Goal: Information Seeking & Learning: Find specific fact

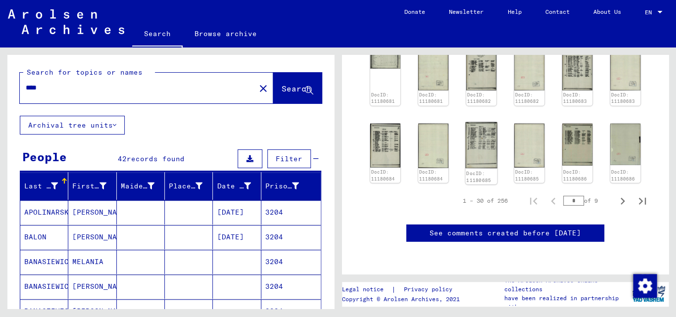
scroll to position [754, 0]
click at [621, 198] on icon "Next page" at bounding box center [623, 201] width 4 height 7
type input "*"
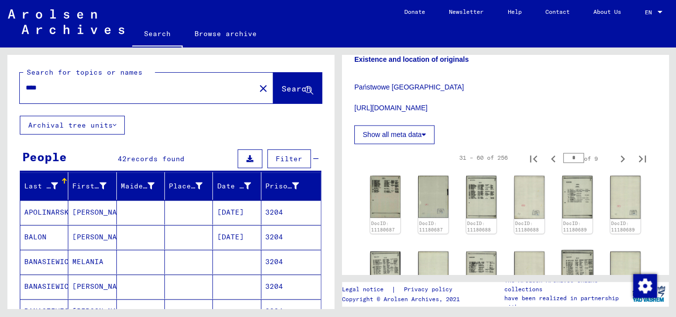
scroll to position [413, 0]
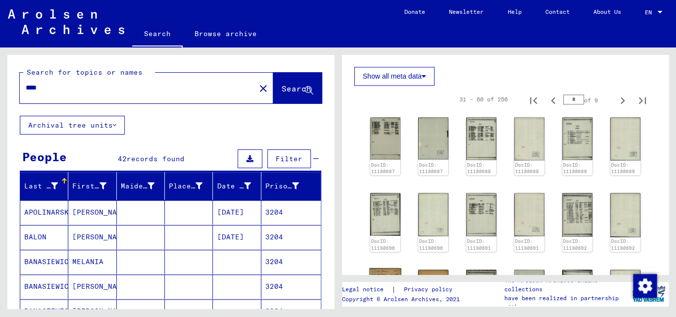
click at [391, 268] on img at bounding box center [385, 294] width 32 height 52
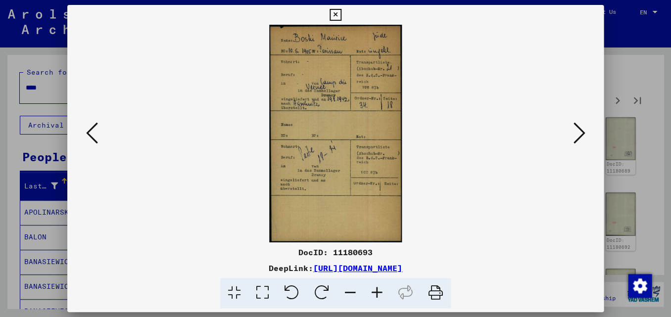
click at [90, 131] on icon at bounding box center [92, 133] width 12 height 24
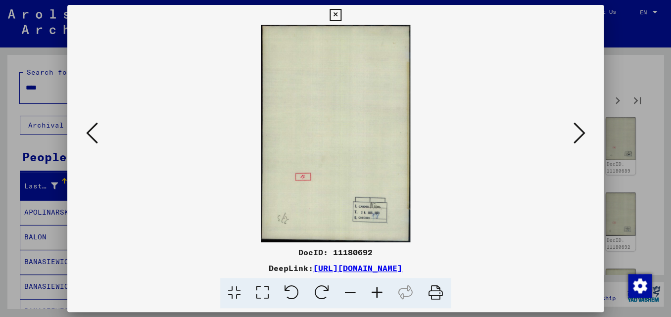
click at [90, 131] on icon at bounding box center [92, 133] width 12 height 24
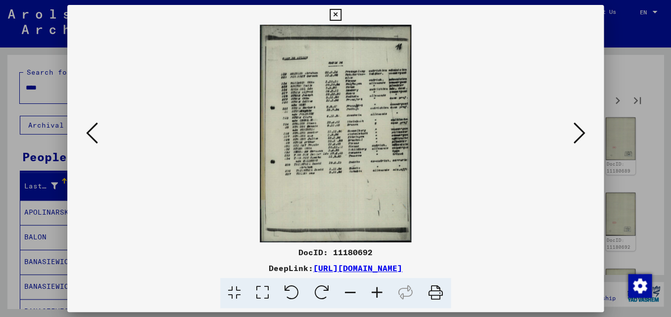
click at [90, 131] on icon at bounding box center [92, 133] width 12 height 24
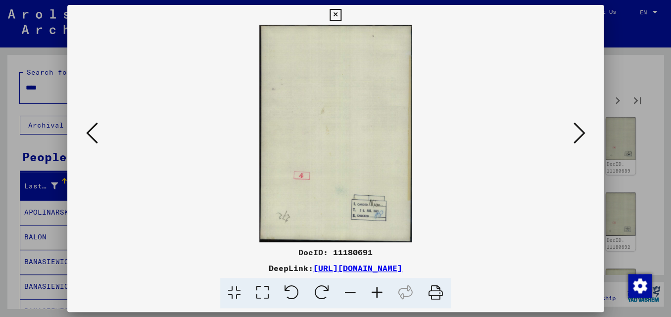
click at [90, 131] on icon at bounding box center [92, 133] width 12 height 24
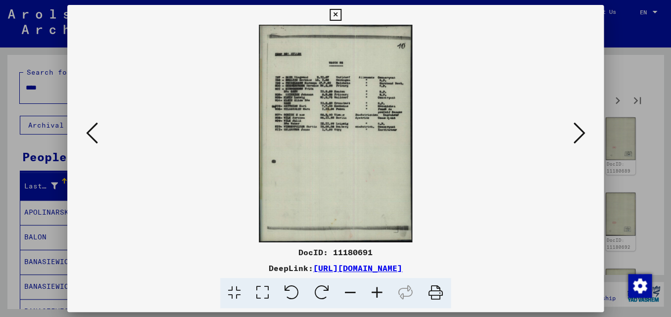
click at [90, 131] on icon at bounding box center [92, 133] width 12 height 24
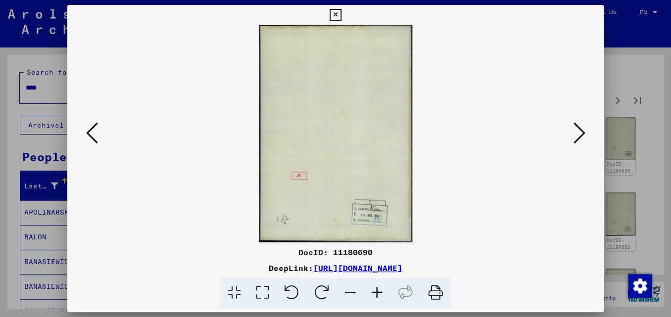
click at [90, 131] on icon at bounding box center [92, 133] width 12 height 24
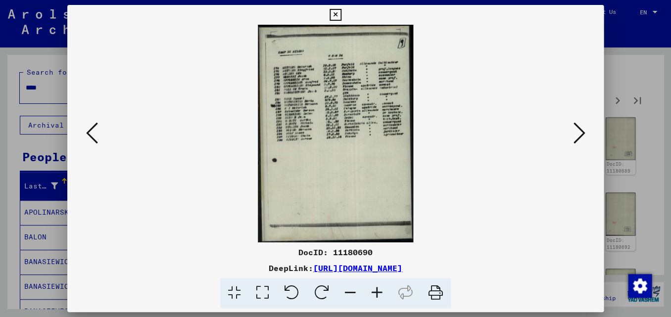
click at [90, 131] on icon at bounding box center [92, 133] width 12 height 24
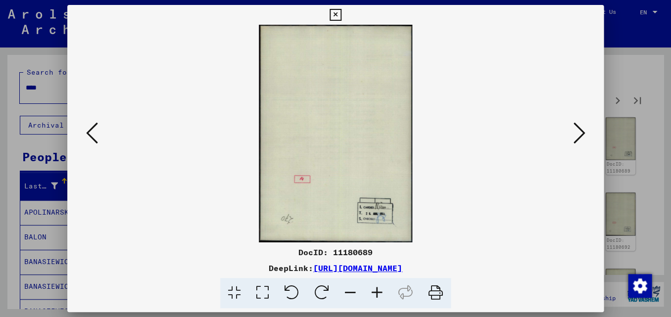
click at [90, 131] on icon at bounding box center [92, 133] width 12 height 24
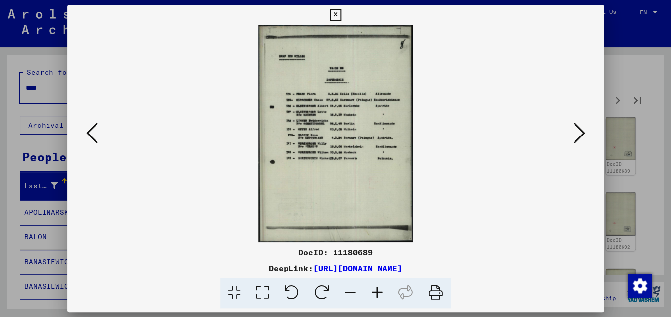
click at [90, 131] on icon at bounding box center [92, 133] width 12 height 24
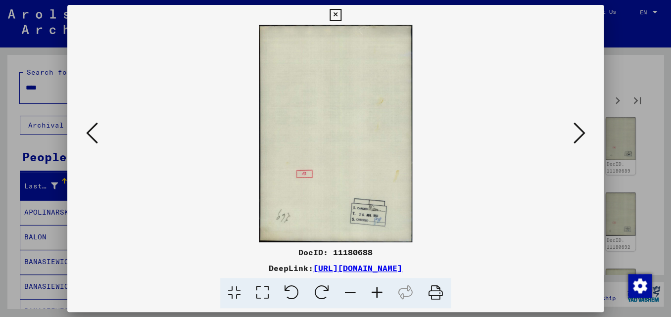
click at [90, 131] on icon at bounding box center [92, 133] width 12 height 24
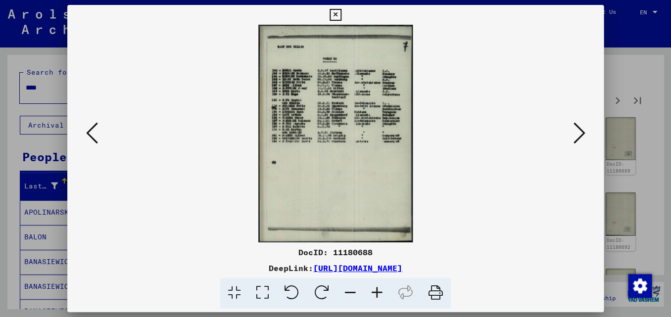
click at [90, 131] on icon at bounding box center [92, 133] width 12 height 24
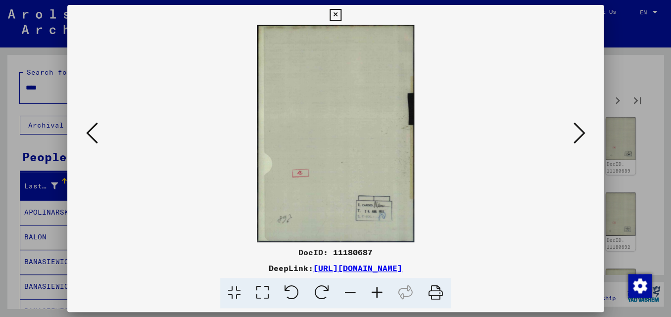
click at [90, 131] on icon at bounding box center [92, 133] width 12 height 24
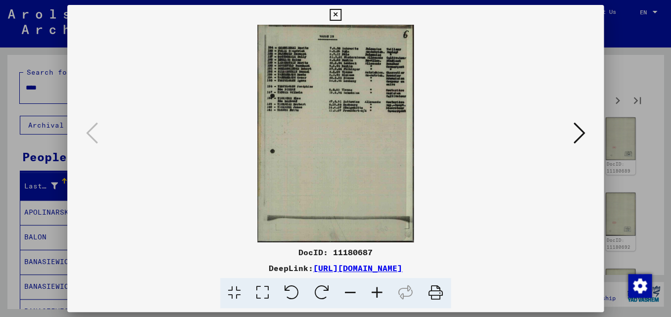
click at [90, 131] on icon at bounding box center [92, 133] width 12 height 24
click at [580, 129] on icon at bounding box center [579, 133] width 12 height 24
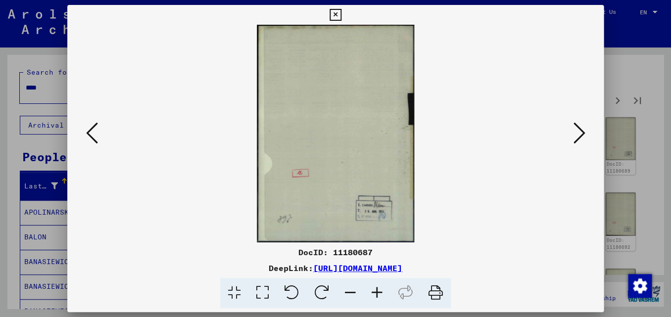
click at [580, 129] on icon at bounding box center [579, 133] width 12 height 24
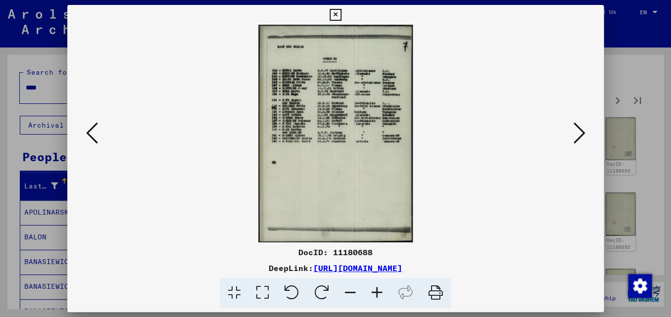
click at [580, 129] on icon at bounding box center [579, 133] width 12 height 24
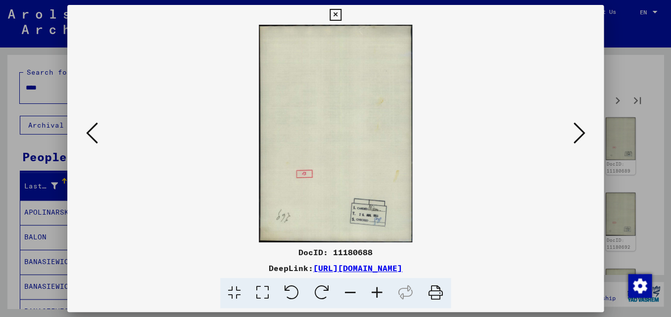
click at [580, 129] on icon at bounding box center [579, 133] width 12 height 24
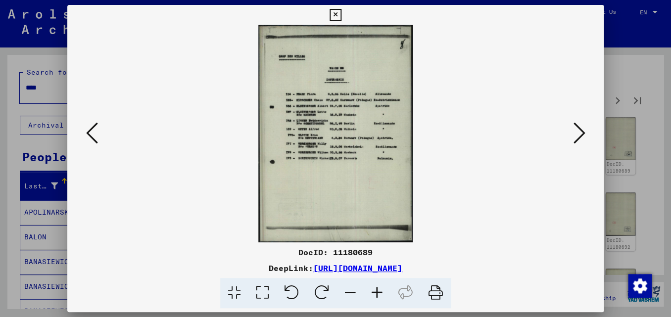
click at [580, 129] on icon at bounding box center [579, 133] width 12 height 24
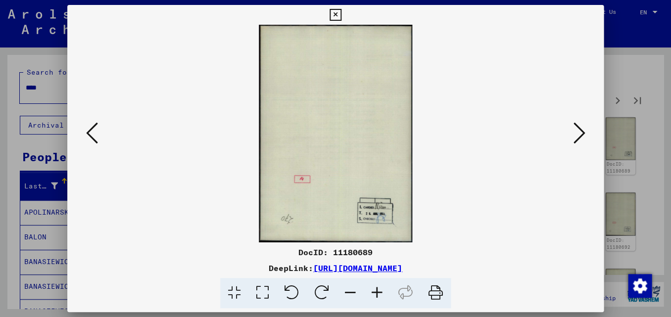
click at [580, 129] on icon at bounding box center [579, 133] width 12 height 24
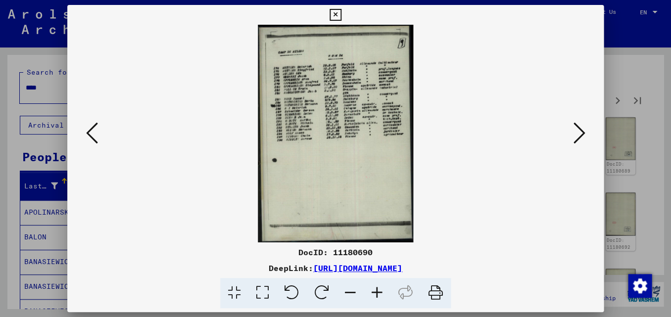
click at [580, 129] on icon at bounding box center [579, 133] width 12 height 24
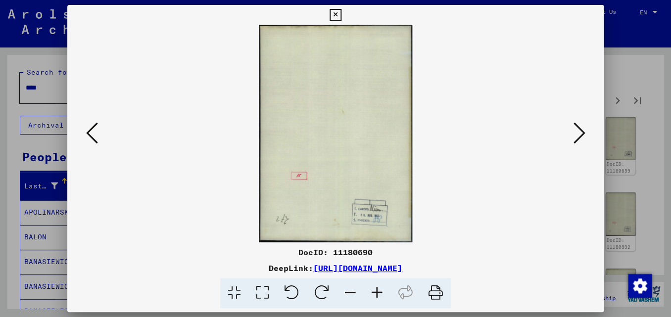
click at [580, 129] on icon at bounding box center [579, 133] width 12 height 24
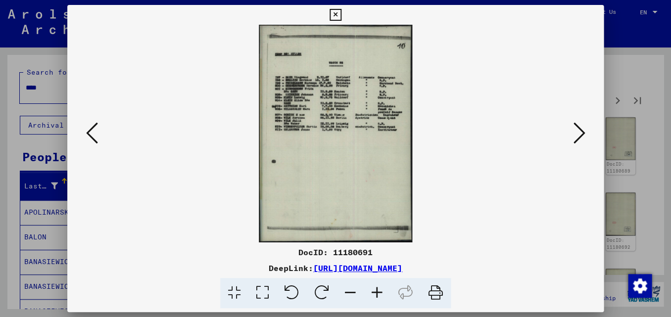
click at [580, 129] on icon at bounding box center [579, 133] width 12 height 24
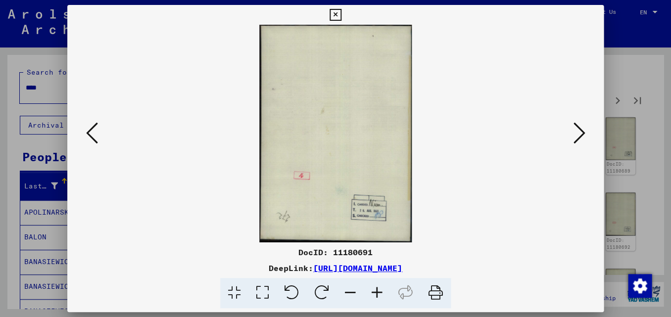
click at [580, 129] on icon at bounding box center [579, 133] width 12 height 24
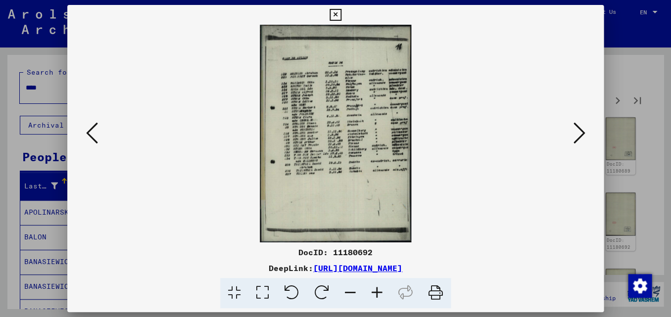
click at [580, 129] on icon at bounding box center [579, 133] width 12 height 24
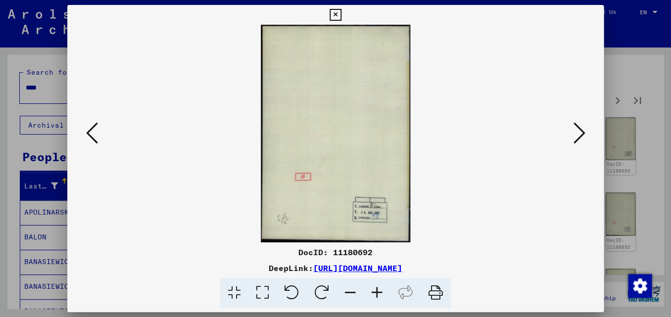
click at [580, 129] on icon at bounding box center [579, 133] width 12 height 24
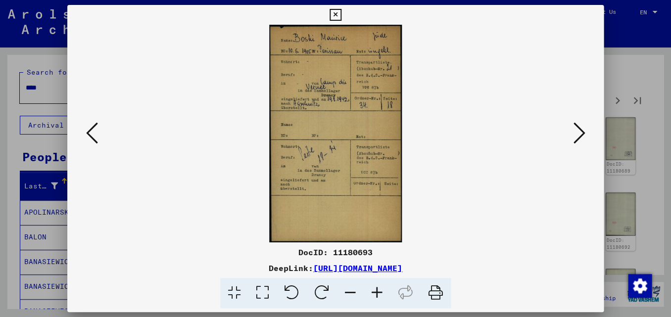
click at [580, 129] on icon at bounding box center [579, 133] width 12 height 24
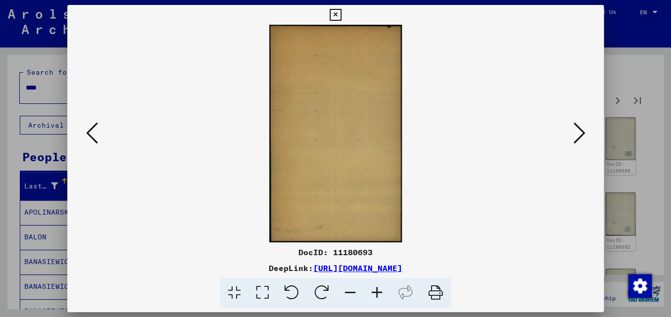
click at [580, 129] on icon at bounding box center [579, 133] width 12 height 24
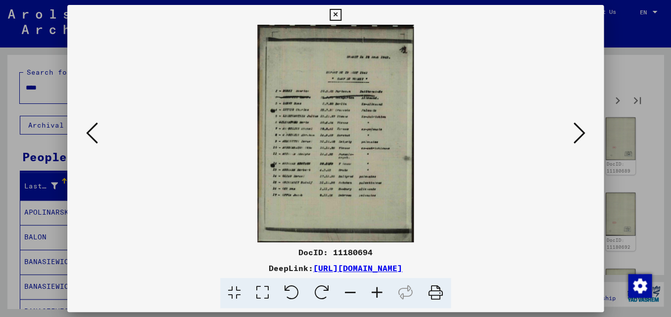
click at [580, 129] on icon at bounding box center [579, 133] width 12 height 24
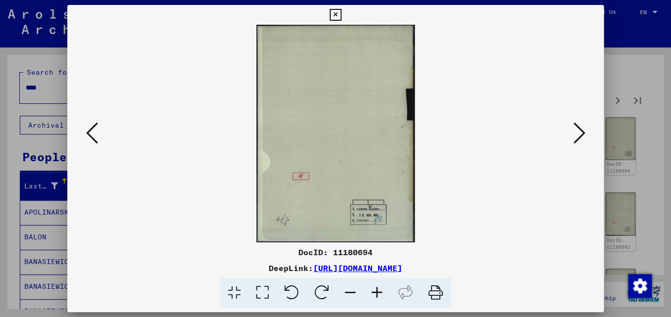
click at [581, 129] on icon at bounding box center [579, 133] width 12 height 24
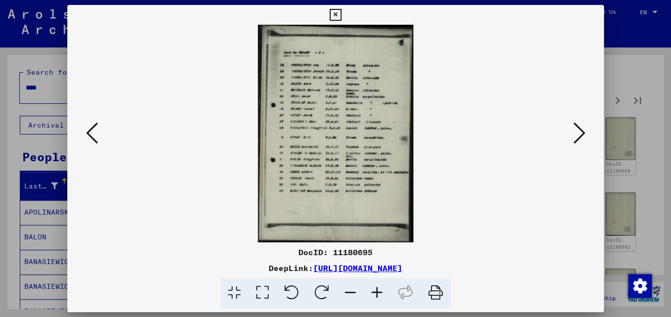
click at [581, 129] on icon at bounding box center [579, 133] width 12 height 24
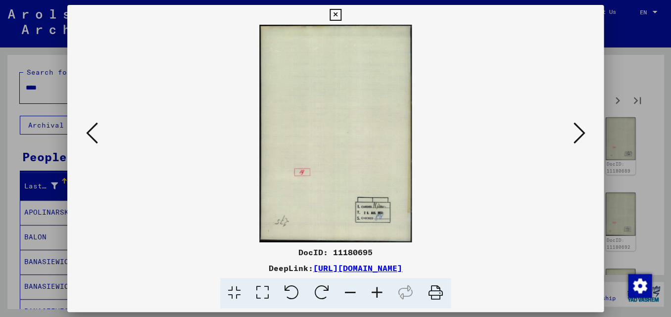
click at [581, 129] on icon at bounding box center [579, 133] width 12 height 24
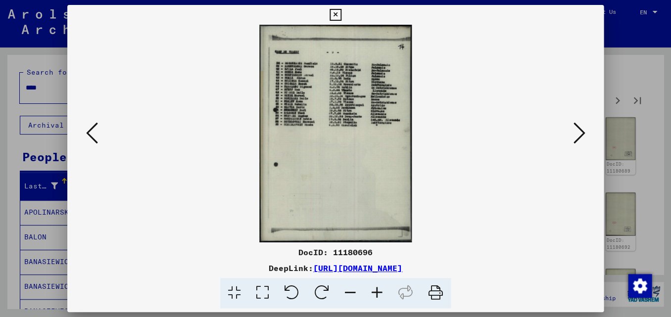
click at [581, 129] on icon at bounding box center [579, 133] width 12 height 24
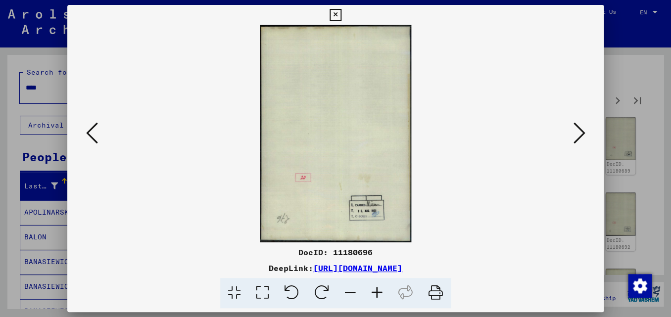
click at [581, 129] on icon at bounding box center [579, 133] width 12 height 24
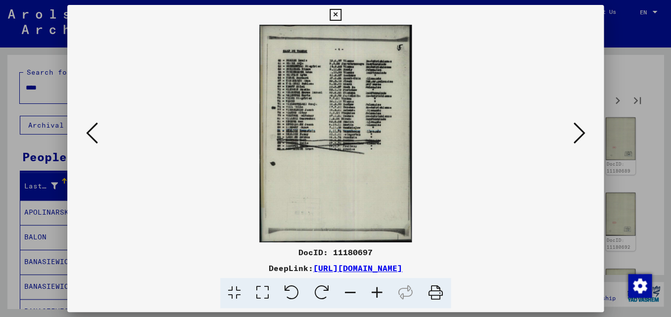
click at [581, 129] on icon at bounding box center [579, 133] width 12 height 24
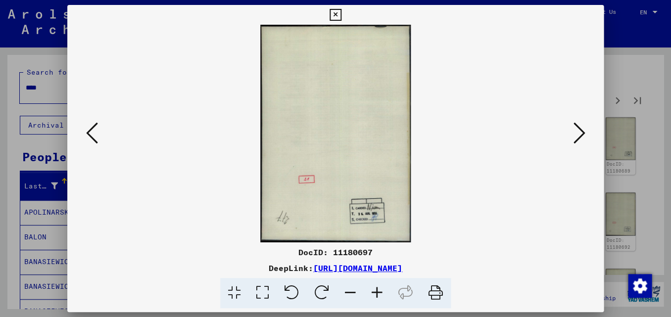
click at [581, 129] on icon at bounding box center [579, 133] width 12 height 24
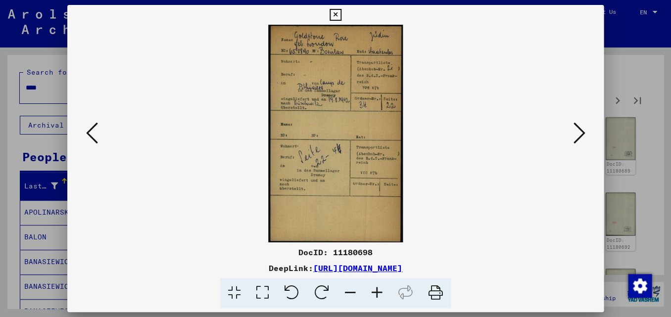
click at [581, 129] on icon at bounding box center [579, 133] width 12 height 24
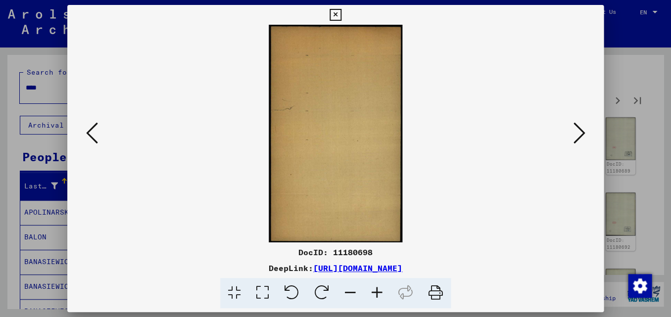
click at [581, 129] on icon at bounding box center [579, 133] width 12 height 24
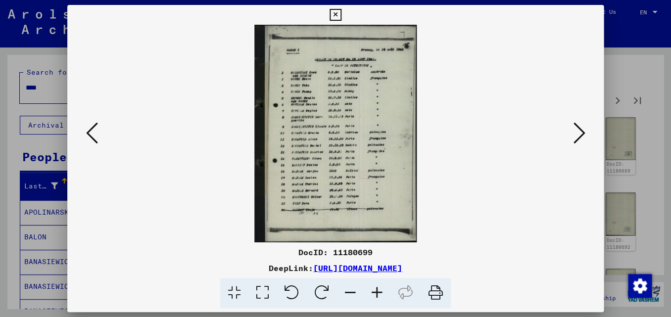
click at [88, 134] on icon at bounding box center [92, 133] width 12 height 24
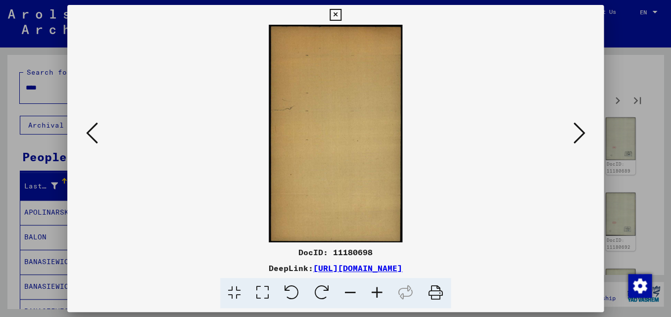
click at [88, 134] on icon at bounding box center [92, 133] width 12 height 24
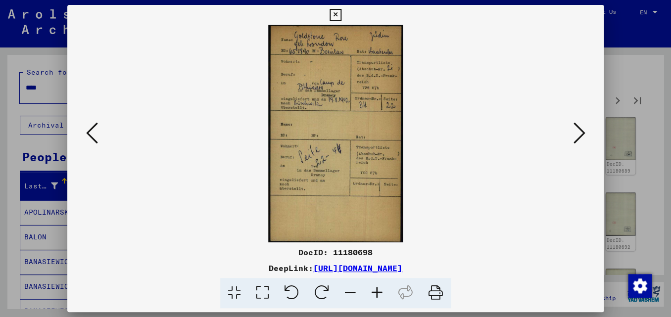
click at [584, 131] on icon at bounding box center [579, 133] width 12 height 24
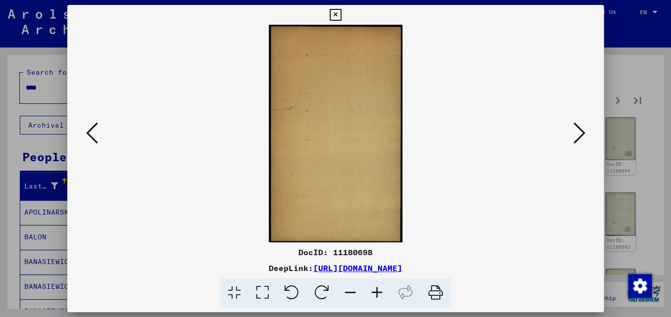
click at [584, 131] on icon at bounding box center [579, 133] width 12 height 24
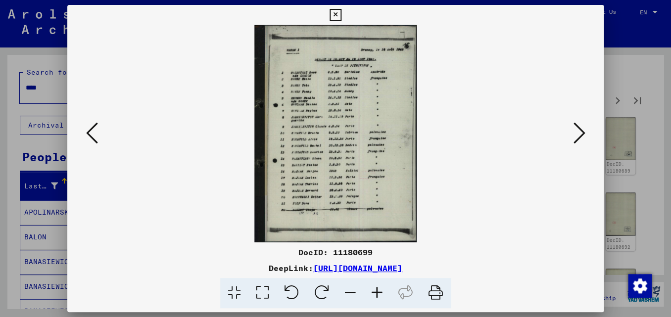
click at [584, 131] on icon at bounding box center [579, 133] width 12 height 24
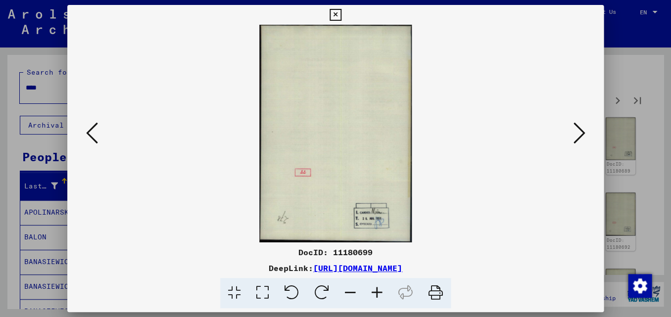
click at [584, 131] on icon at bounding box center [579, 133] width 12 height 24
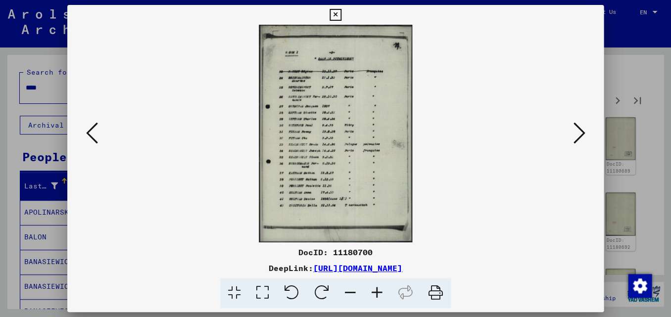
click at [584, 131] on icon at bounding box center [579, 133] width 12 height 24
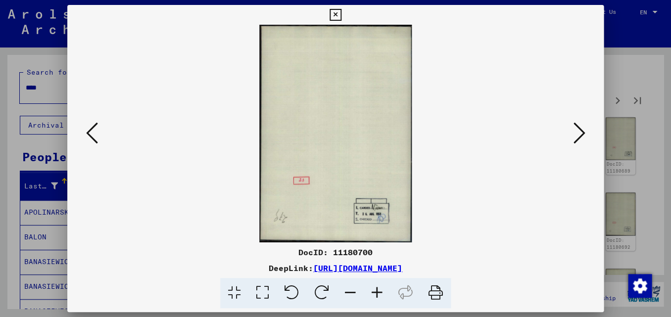
click at [584, 131] on icon at bounding box center [579, 133] width 12 height 24
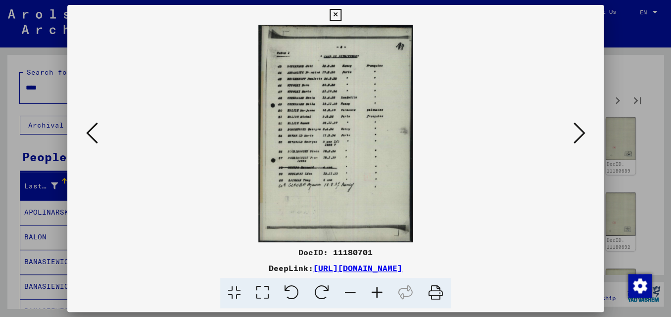
click at [584, 131] on icon at bounding box center [579, 133] width 12 height 24
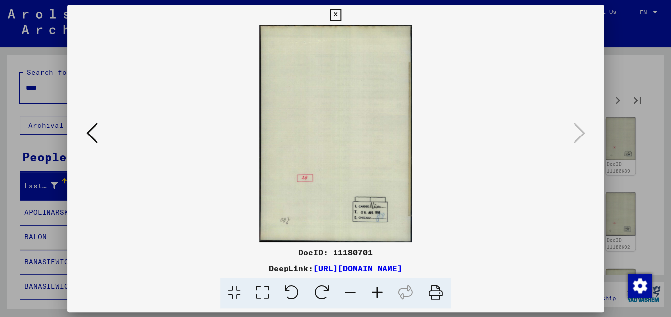
click at [584, 131] on icon at bounding box center [579, 133] width 12 height 24
click at [341, 14] on icon at bounding box center [335, 15] width 11 height 12
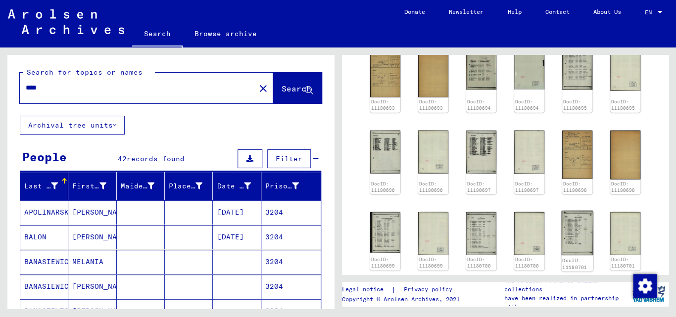
scroll to position [639, 0]
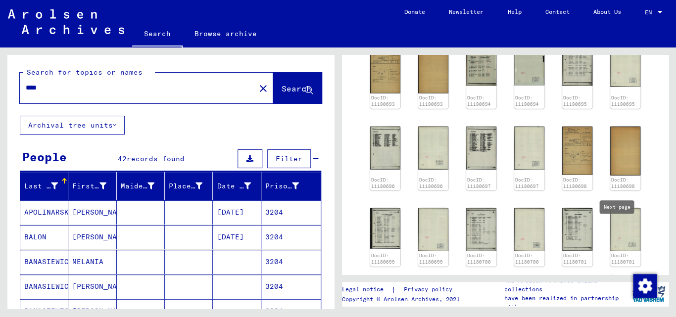
click at [621, 282] on icon "Next page" at bounding box center [623, 285] width 4 height 7
type input "*"
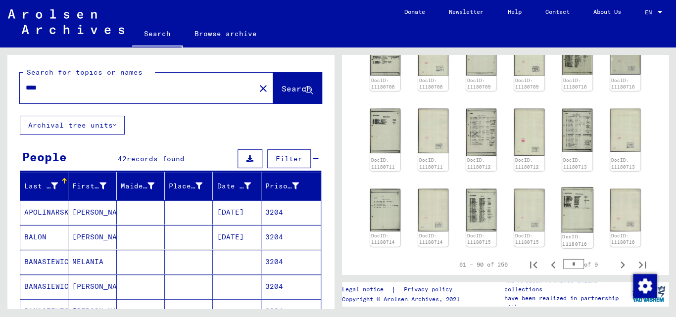
scroll to position [651, 0]
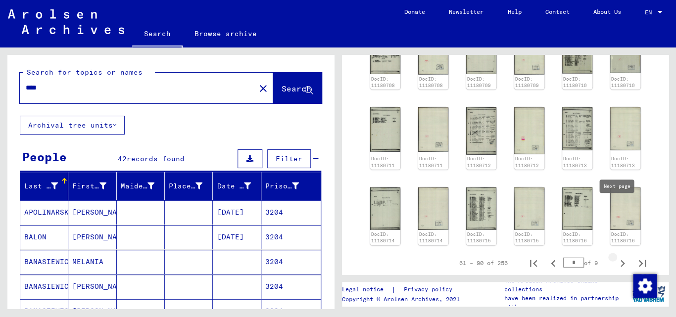
click at [621, 260] on icon "Next page" at bounding box center [623, 263] width 4 height 7
type input "*"
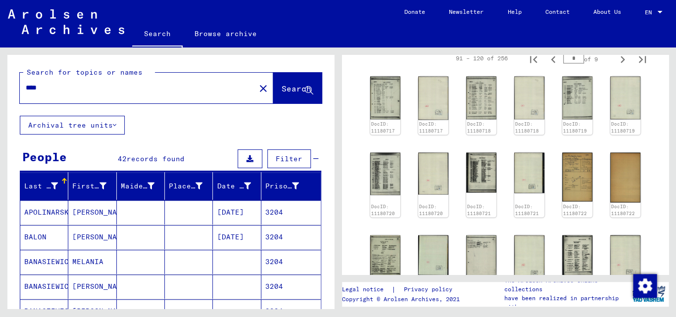
scroll to position [383, 0]
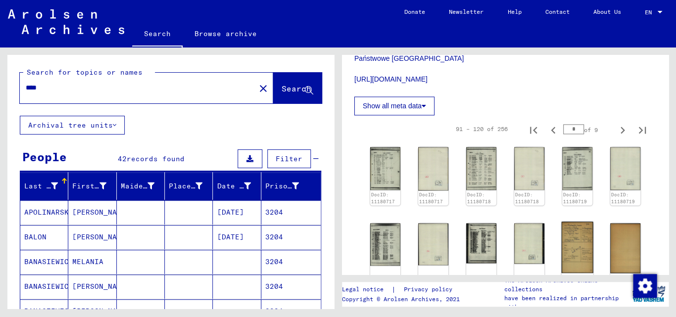
click at [568, 222] on img at bounding box center [577, 247] width 32 height 51
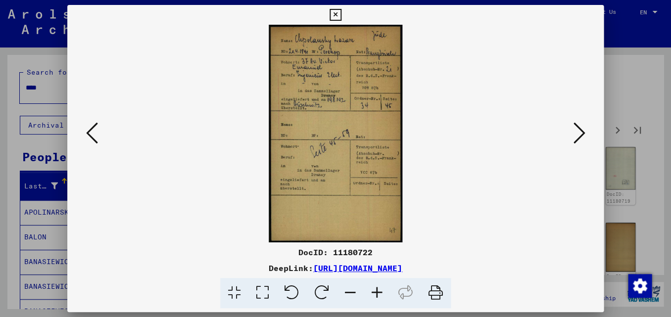
click at [582, 133] on icon at bounding box center [579, 133] width 12 height 24
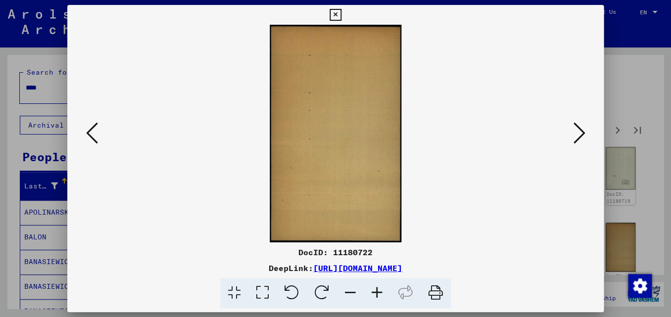
click at [582, 133] on icon at bounding box center [579, 133] width 12 height 24
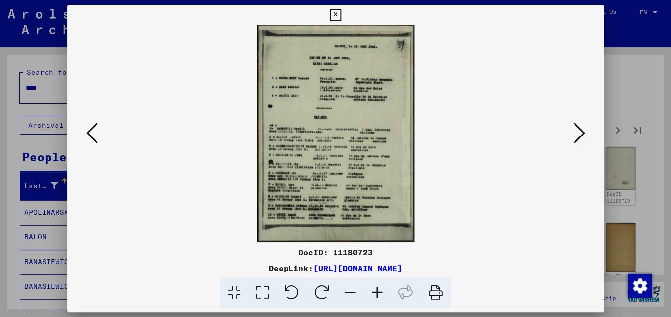
click at [582, 133] on icon at bounding box center [579, 133] width 12 height 24
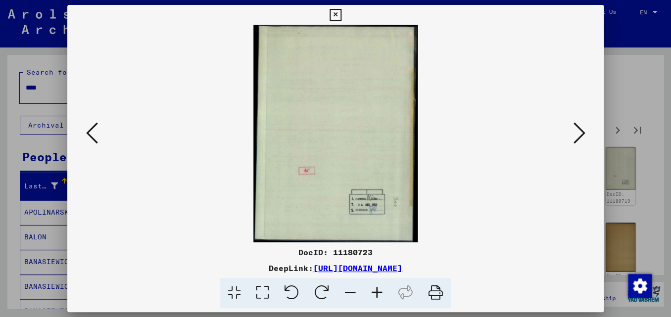
click at [582, 133] on icon at bounding box center [579, 133] width 12 height 24
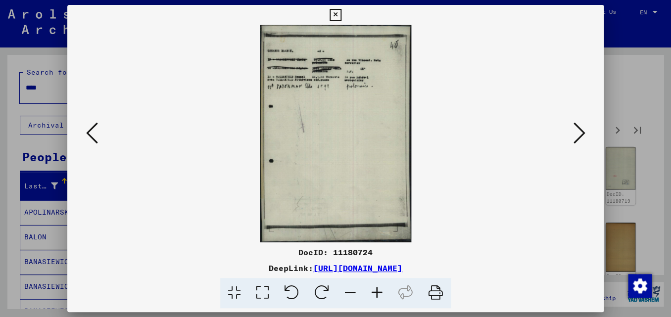
click at [341, 14] on icon at bounding box center [335, 15] width 11 height 12
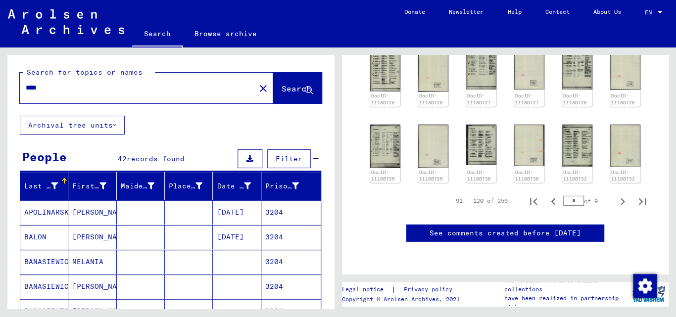
scroll to position [692, 0]
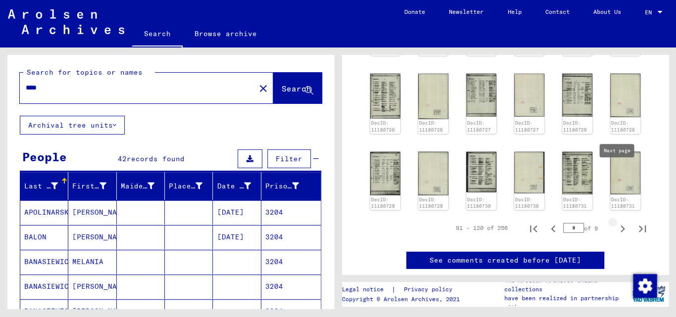
click at [621, 226] on icon "Next page" at bounding box center [623, 229] width 4 height 7
type input "*"
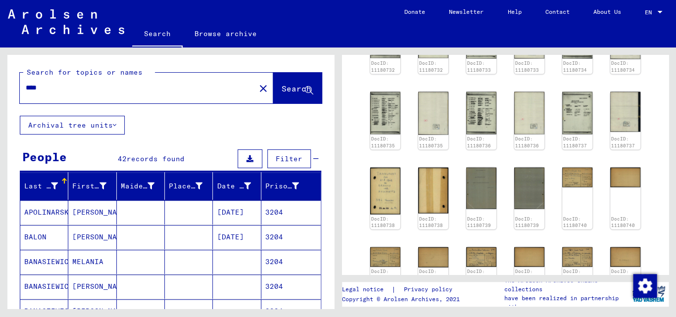
scroll to position [513, 0]
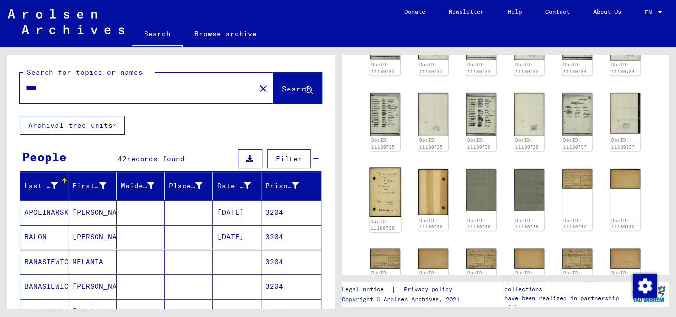
click at [379, 167] on img at bounding box center [385, 192] width 32 height 50
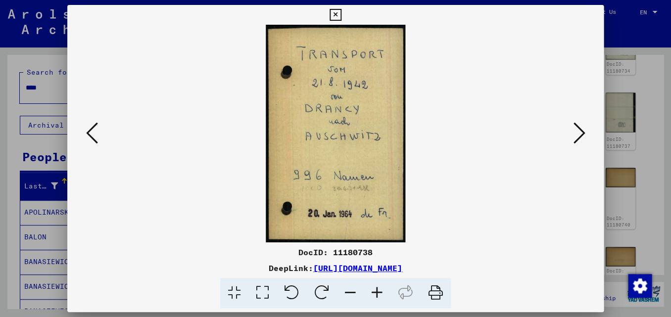
click at [583, 132] on icon at bounding box center [579, 133] width 12 height 24
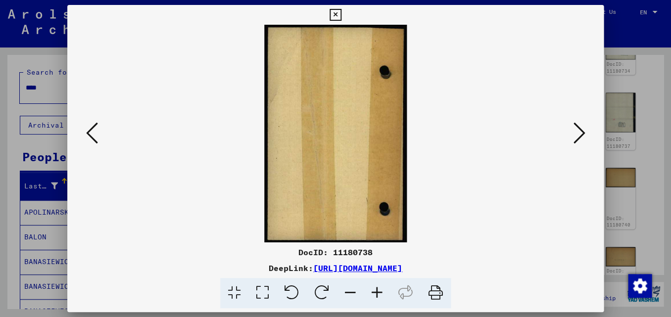
click at [583, 132] on icon at bounding box center [579, 133] width 12 height 24
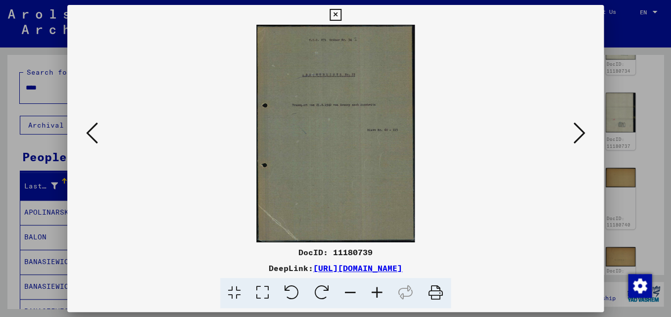
click at [583, 132] on icon at bounding box center [579, 133] width 12 height 24
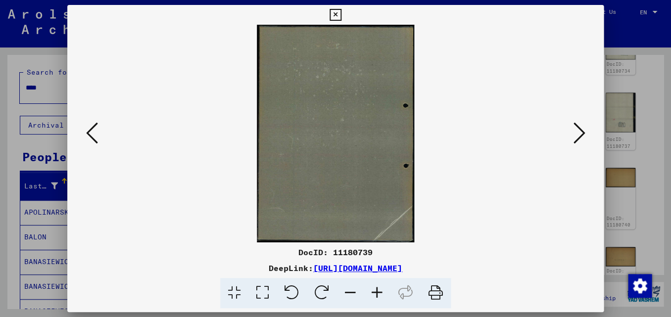
click at [583, 132] on icon at bounding box center [579, 133] width 12 height 24
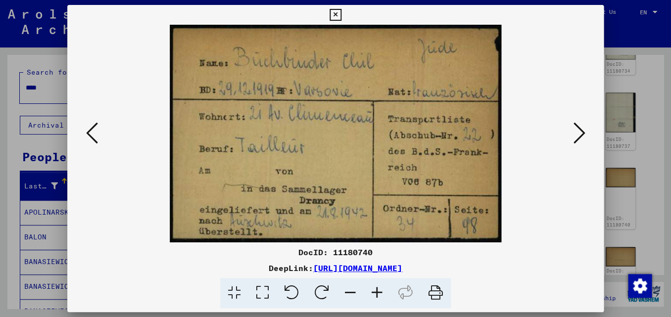
click at [583, 132] on icon at bounding box center [579, 133] width 12 height 24
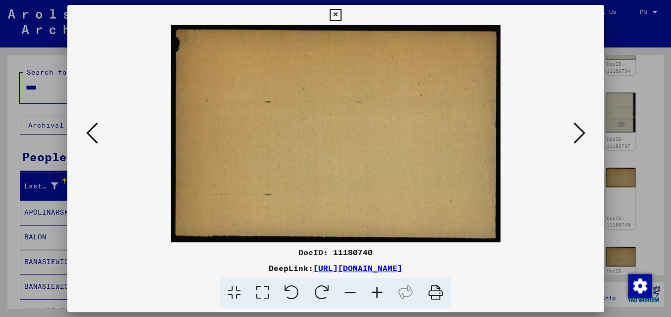
click at [583, 132] on icon at bounding box center [579, 133] width 12 height 24
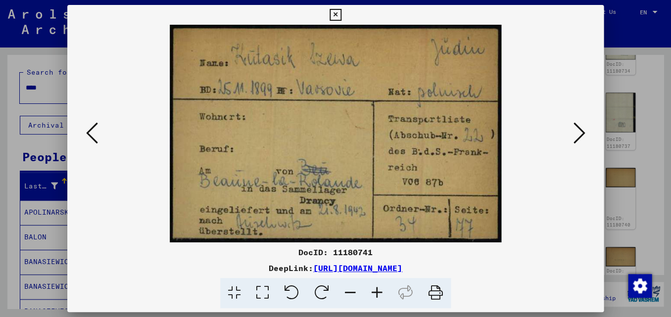
click at [583, 132] on icon at bounding box center [579, 133] width 12 height 24
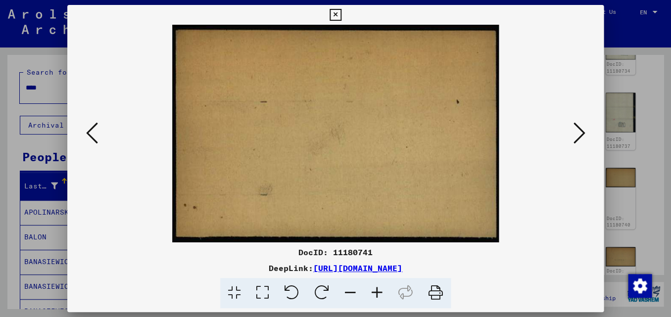
click at [583, 132] on icon at bounding box center [579, 133] width 12 height 24
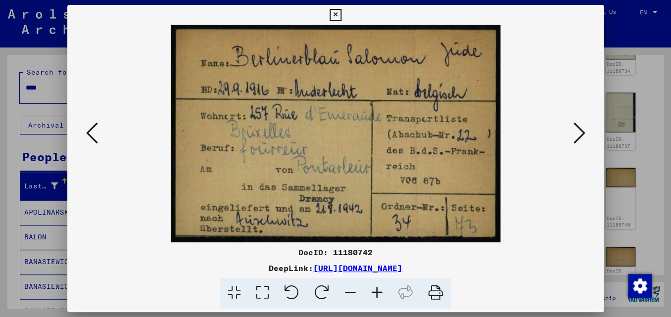
click at [583, 132] on icon at bounding box center [579, 133] width 12 height 24
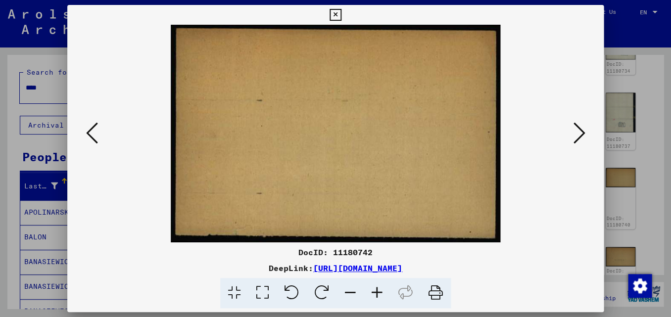
click at [583, 132] on icon at bounding box center [579, 133] width 12 height 24
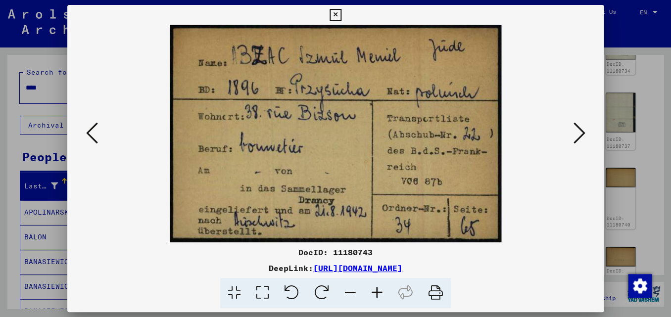
click at [583, 132] on icon at bounding box center [579, 133] width 12 height 24
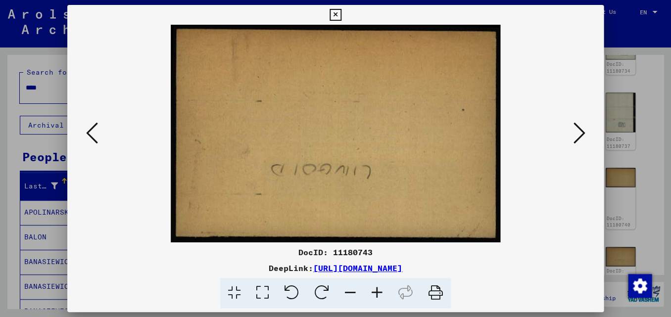
click at [583, 132] on icon at bounding box center [579, 133] width 12 height 24
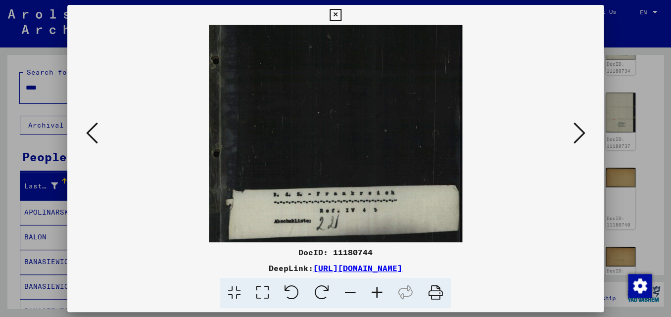
click at [583, 132] on icon at bounding box center [579, 133] width 12 height 24
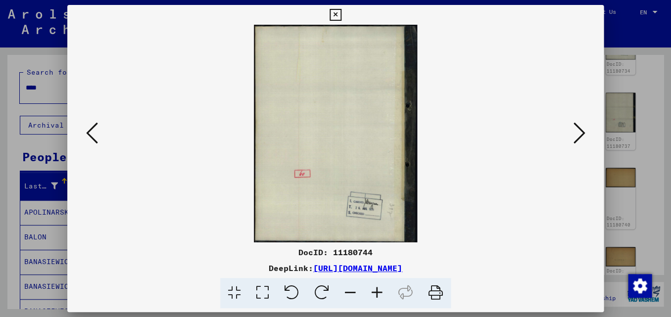
click at [583, 132] on icon at bounding box center [579, 133] width 12 height 24
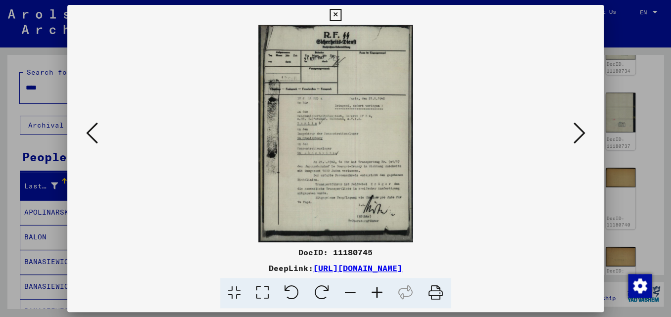
click at [583, 132] on icon at bounding box center [579, 133] width 12 height 24
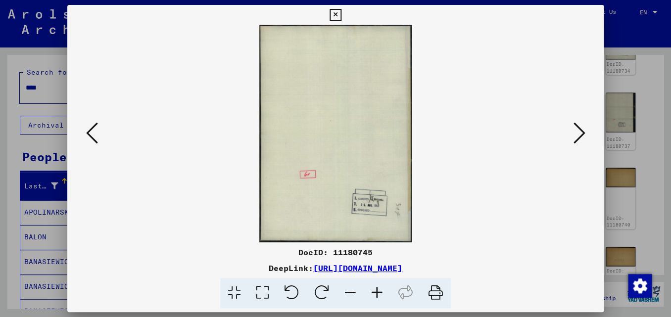
click at [583, 132] on icon at bounding box center [579, 133] width 12 height 24
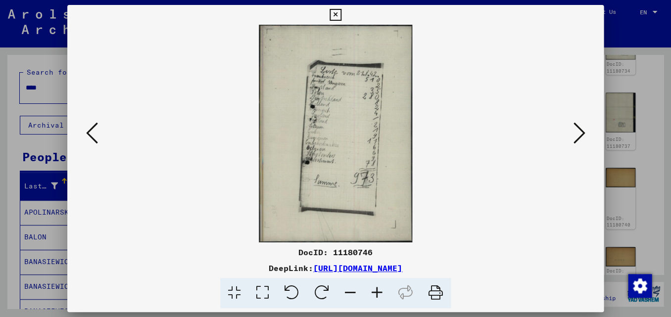
click at [583, 132] on icon at bounding box center [579, 133] width 12 height 24
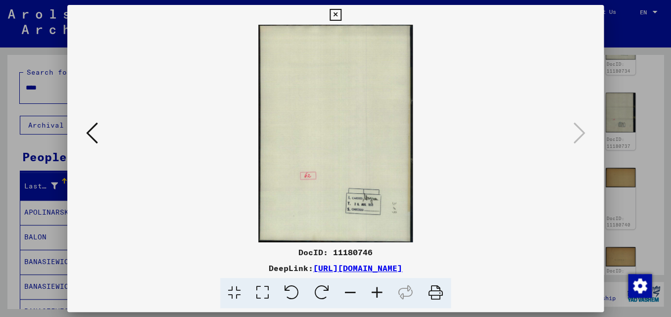
click at [583, 132] on icon at bounding box center [579, 133] width 12 height 24
click at [341, 13] on icon at bounding box center [335, 15] width 11 height 12
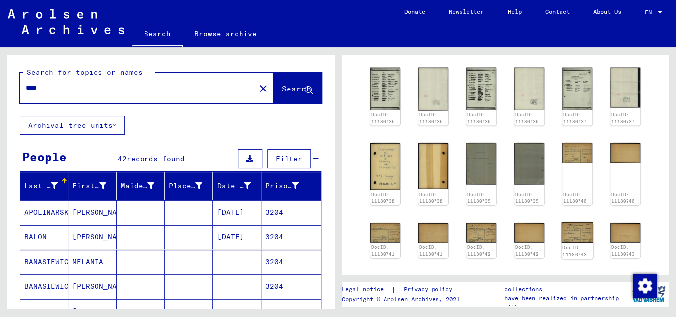
scroll to position [761, 0]
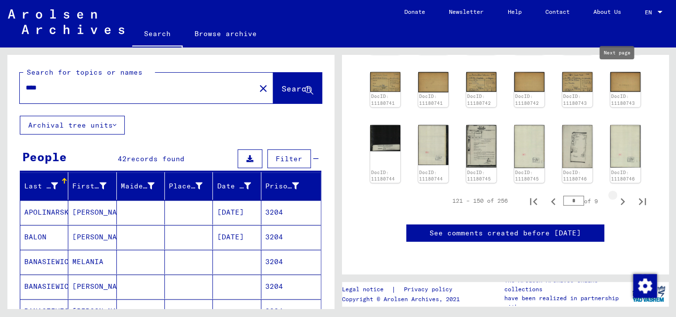
click at [621, 199] on icon "Next page" at bounding box center [623, 202] width 4 height 7
type input "*"
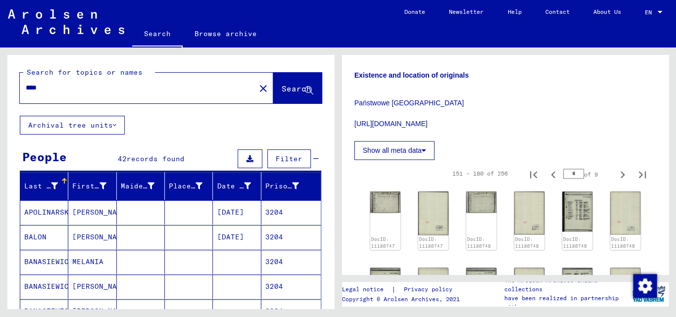
scroll to position [351, 0]
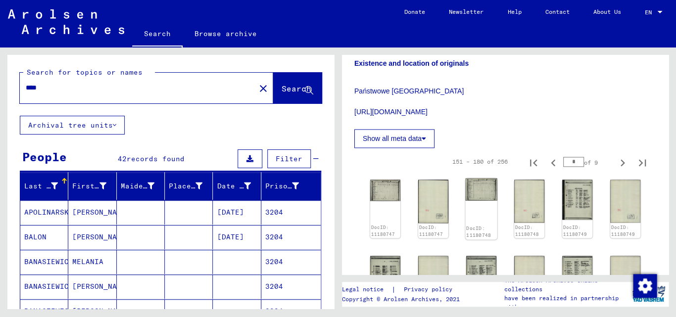
click at [471, 178] on img at bounding box center [481, 189] width 32 height 22
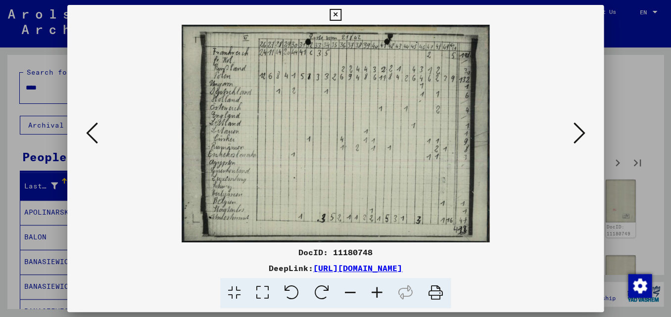
click at [582, 129] on icon at bounding box center [579, 133] width 12 height 24
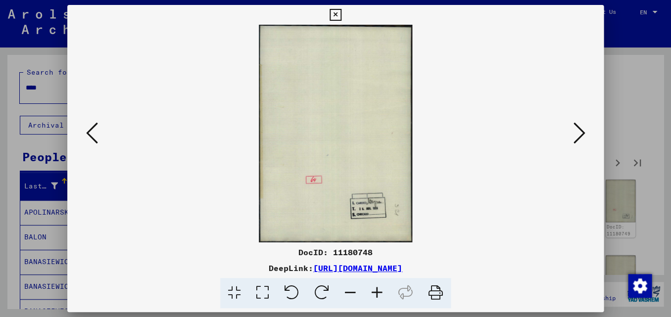
click at [582, 130] on icon at bounding box center [579, 133] width 12 height 24
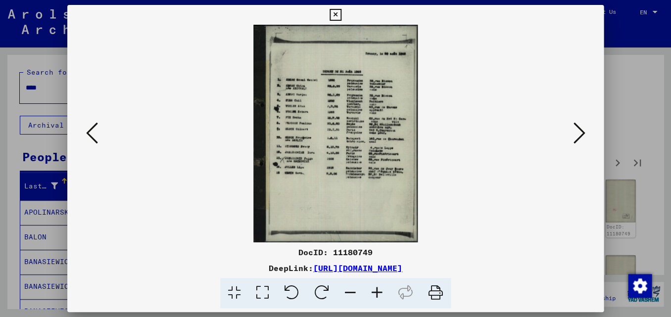
click at [582, 130] on icon at bounding box center [579, 133] width 12 height 24
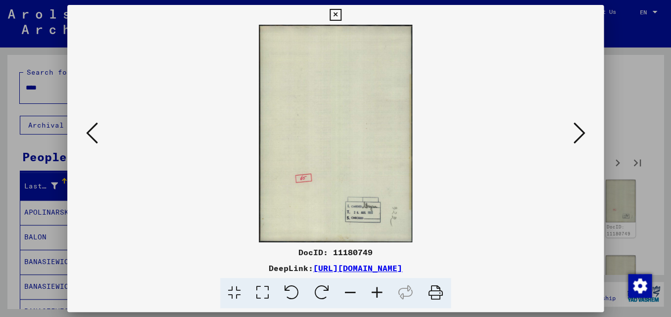
click at [582, 130] on icon at bounding box center [579, 133] width 12 height 24
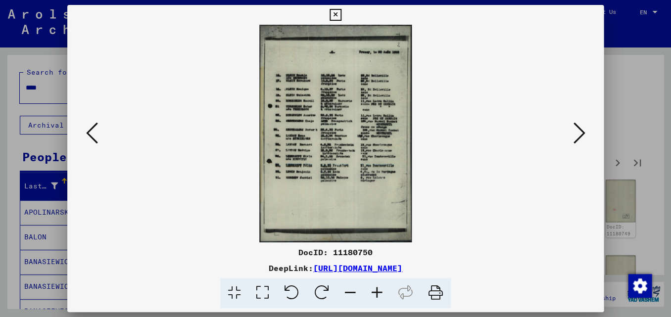
click at [582, 130] on icon at bounding box center [579, 133] width 12 height 24
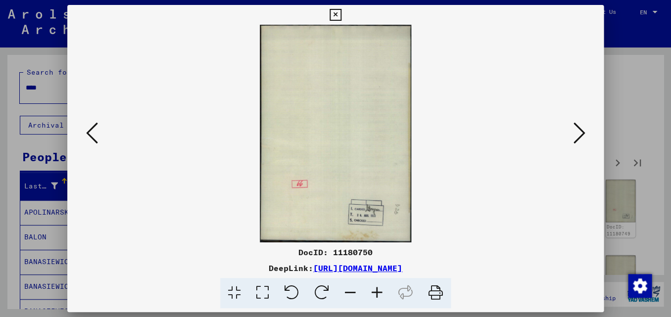
click at [582, 130] on icon at bounding box center [579, 133] width 12 height 24
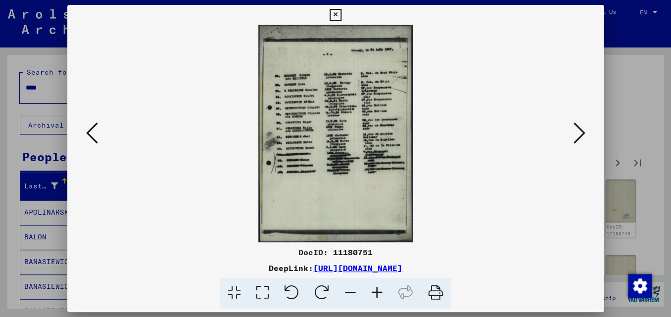
click at [582, 130] on icon at bounding box center [579, 133] width 12 height 24
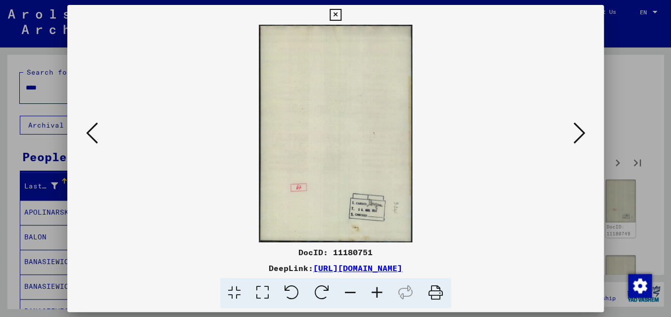
click at [582, 130] on icon at bounding box center [579, 133] width 12 height 24
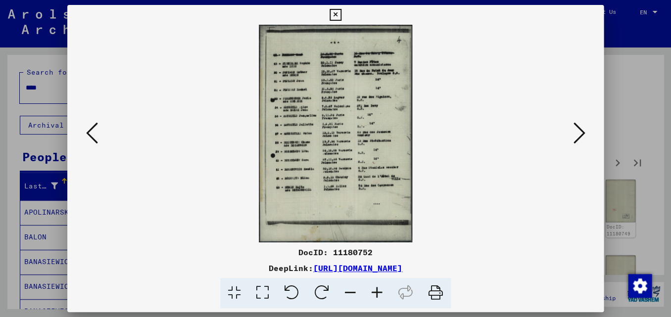
click at [582, 130] on icon at bounding box center [579, 133] width 12 height 24
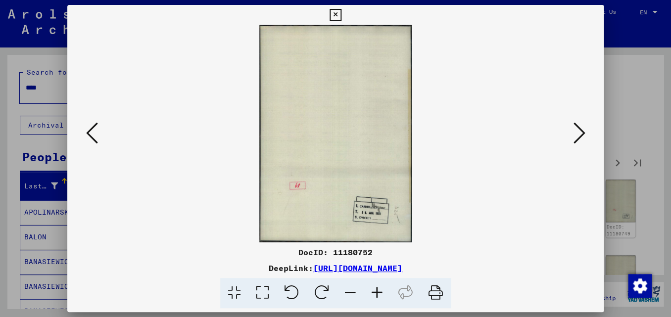
click at [341, 13] on icon at bounding box center [335, 15] width 11 height 12
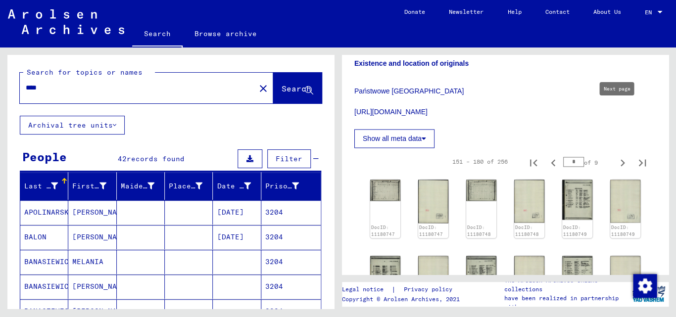
click at [617, 156] on icon "Next page" at bounding box center [623, 163] width 14 height 14
type input "*"
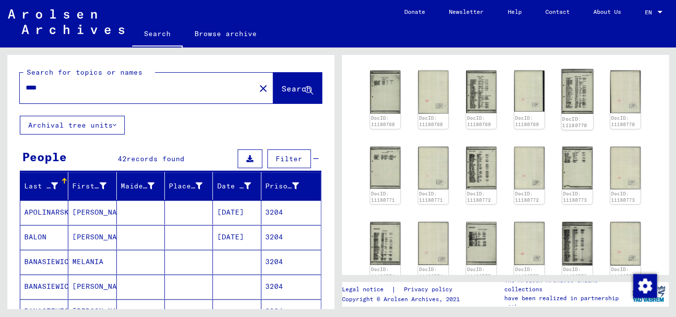
scroll to position [686, 0]
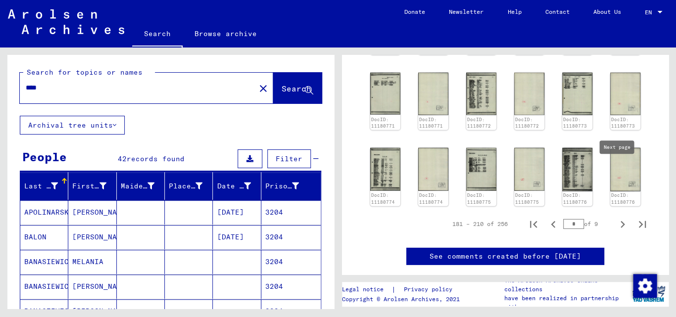
click at [621, 221] on icon "Next page" at bounding box center [623, 224] width 4 height 7
type input "*"
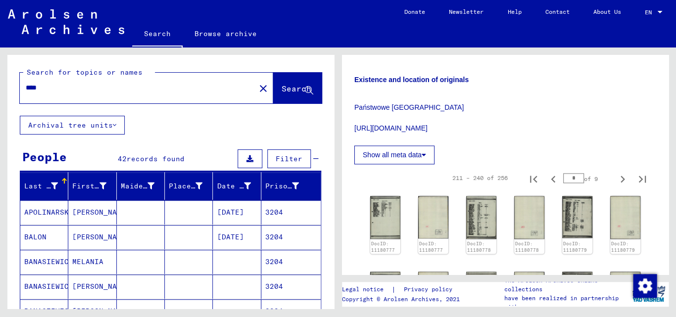
scroll to position [375, 0]
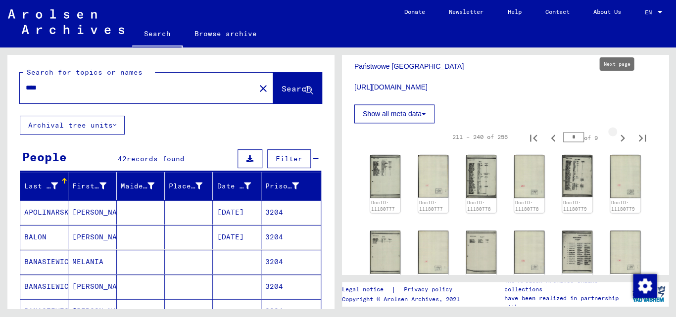
click at [621, 135] on icon "Next page" at bounding box center [623, 138] width 4 height 7
type input "*"
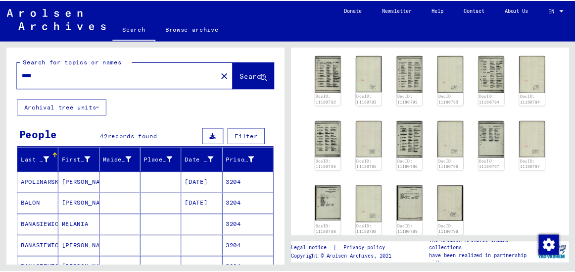
scroll to position [513, 0]
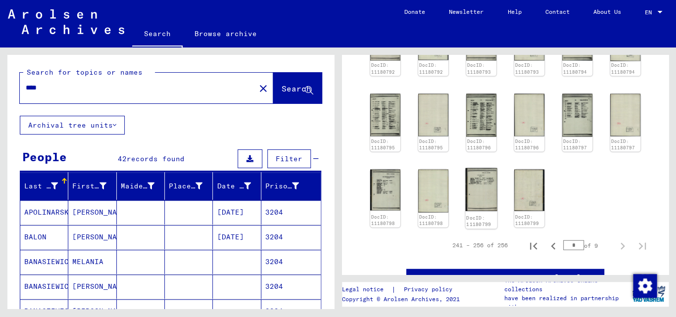
click at [481, 168] on img at bounding box center [481, 189] width 32 height 43
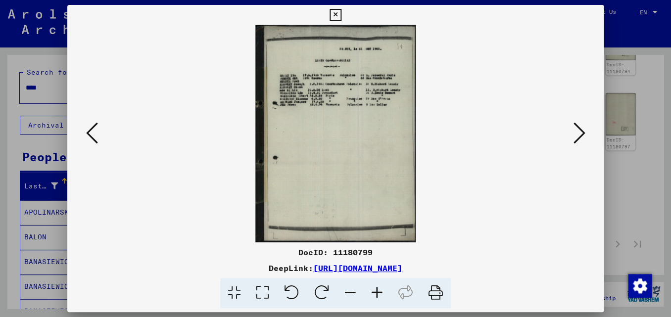
click at [371, 89] on img at bounding box center [336, 134] width 470 height 218
click at [352, 52] on img at bounding box center [336, 134] width 470 height 218
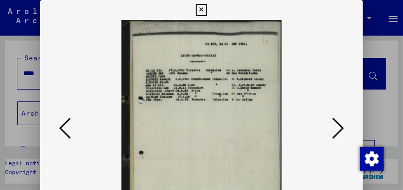
click at [207, 8] on icon at bounding box center [201, 10] width 11 height 12
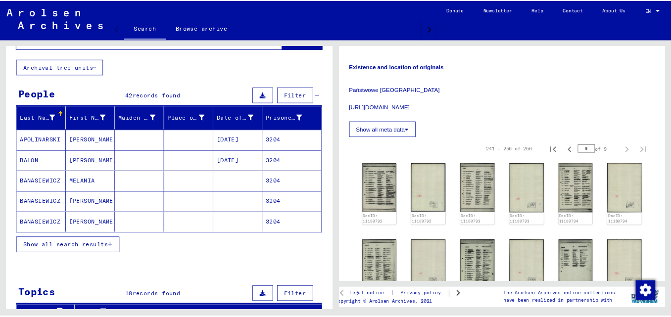
scroll to position [253, 0]
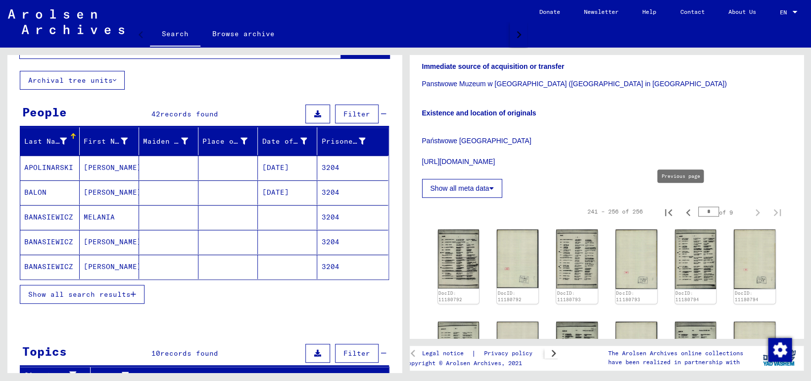
click at [676, 205] on icon "Previous page" at bounding box center [689, 212] width 14 height 14
type input "*"
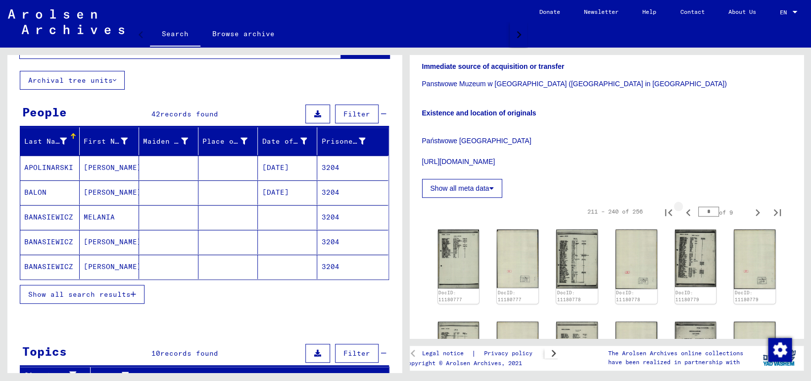
click at [676, 205] on icon "Previous page" at bounding box center [689, 212] width 14 height 14
type input "*"
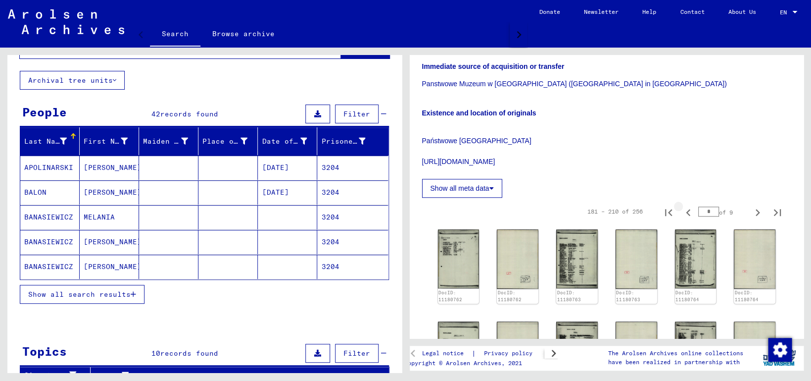
click at [676, 205] on icon "Previous page" at bounding box center [689, 212] width 14 height 14
type input "*"
click at [676, 205] on icon "Previous page" at bounding box center [689, 212] width 14 height 14
type input "*"
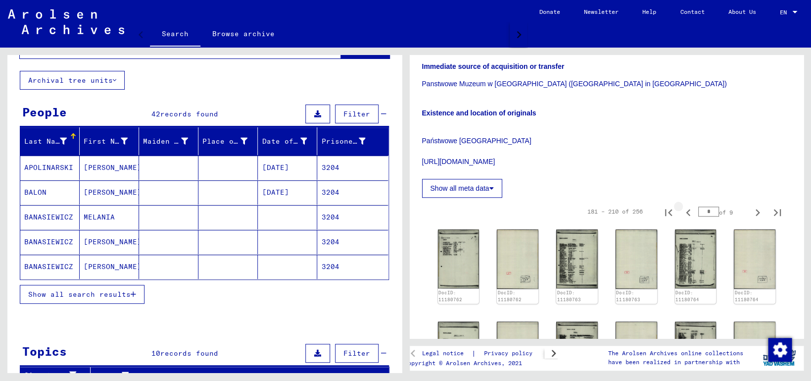
type input "*"
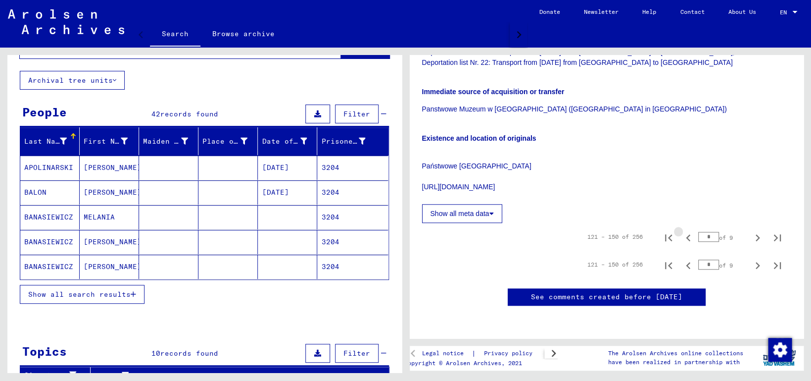
click at [676, 234] on icon "Previous page" at bounding box center [688, 237] width 4 height 7
type input "*"
click at [676, 234] on icon "Previous page" at bounding box center [688, 237] width 4 height 7
type input "*"
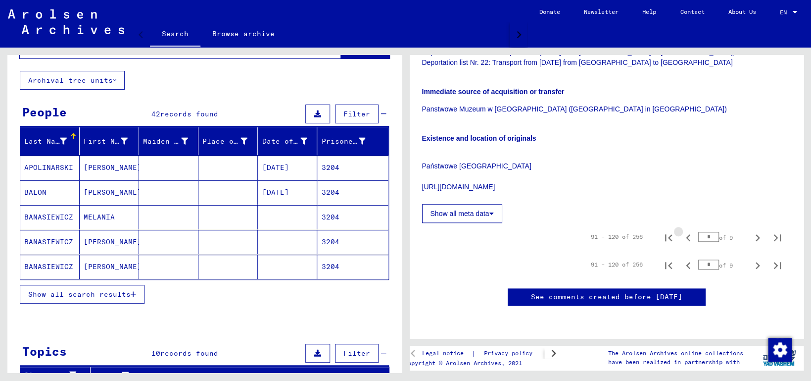
type input "*"
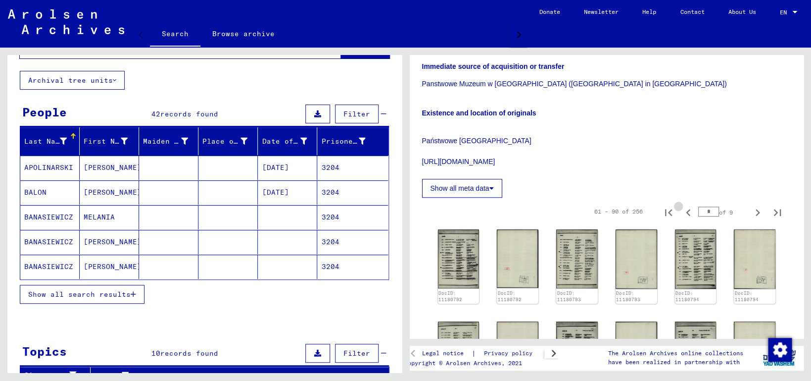
click at [676, 209] on icon "Previous page" at bounding box center [688, 212] width 4 height 7
type input "*"
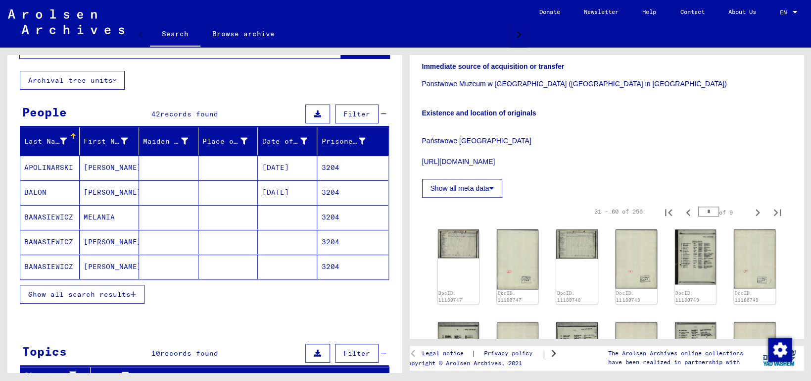
click at [676, 209] on icon "Previous page" at bounding box center [688, 212] width 4 height 7
type input "*"
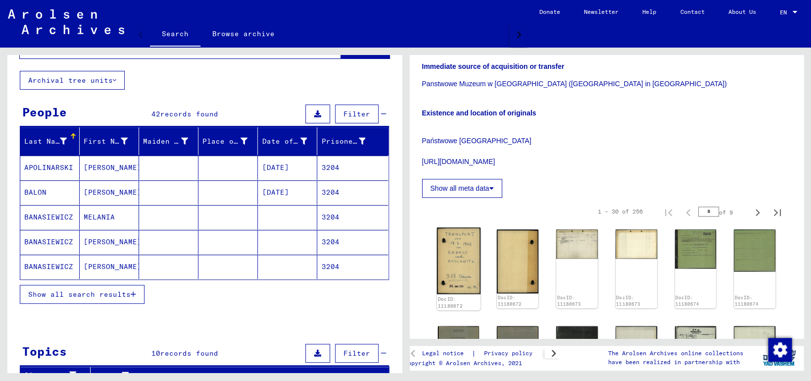
click at [460, 245] on img at bounding box center [459, 260] width 44 height 66
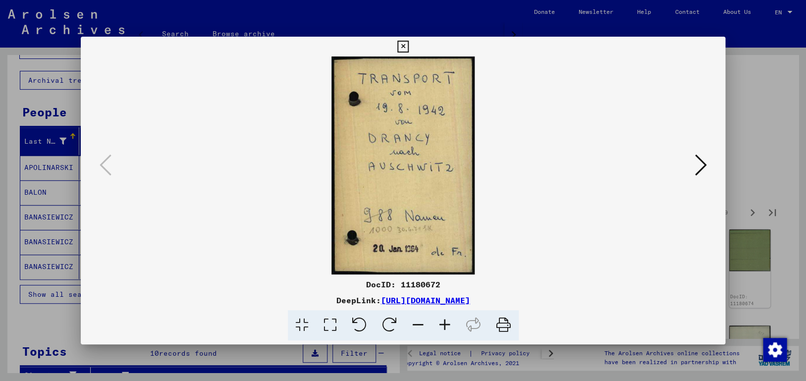
click at [676, 165] on icon at bounding box center [700, 165] width 12 height 24
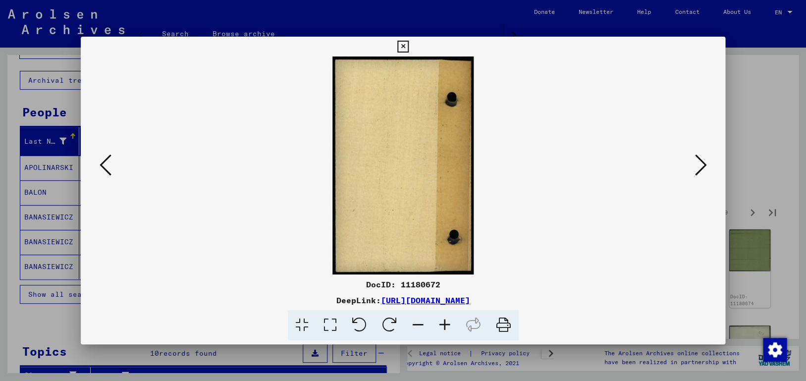
click at [676, 165] on icon at bounding box center [700, 165] width 12 height 24
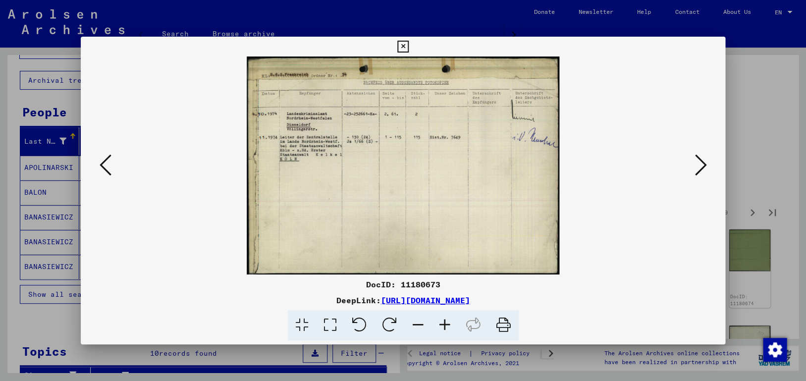
click at [676, 165] on icon at bounding box center [700, 165] width 12 height 24
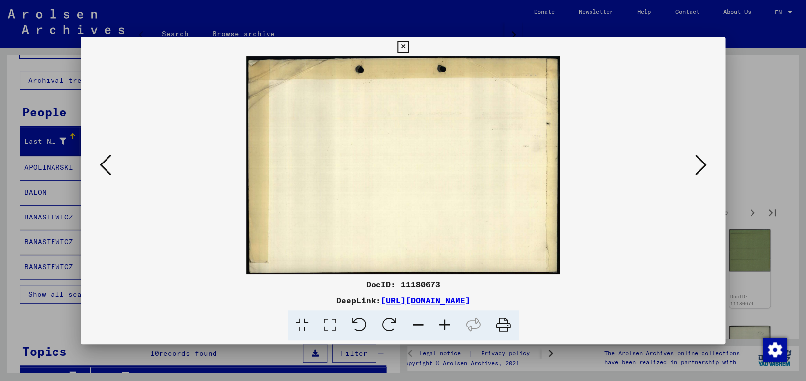
click at [676, 165] on icon at bounding box center [700, 165] width 12 height 24
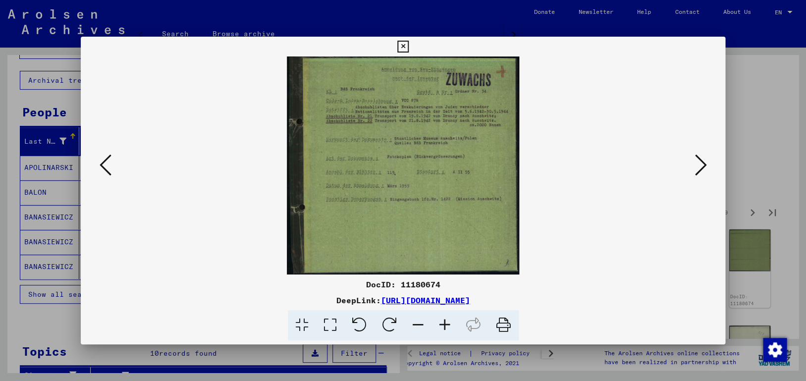
click at [676, 165] on icon at bounding box center [700, 165] width 12 height 24
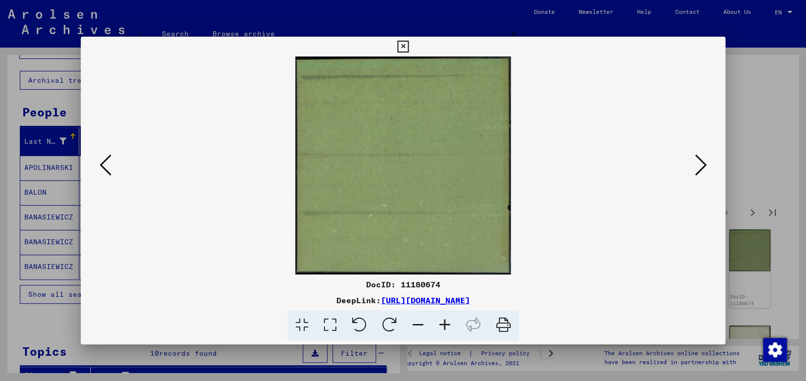
click at [676, 165] on icon at bounding box center [700, 165] width 12 height 24
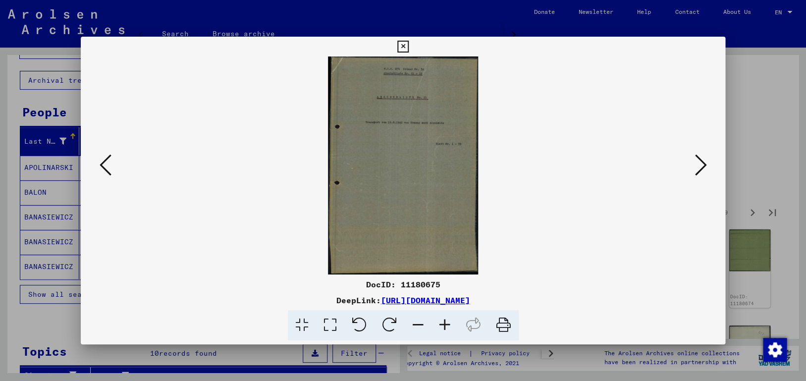
click at [676, 165] on icon at bounding box center [700, 165] width 12 height 24
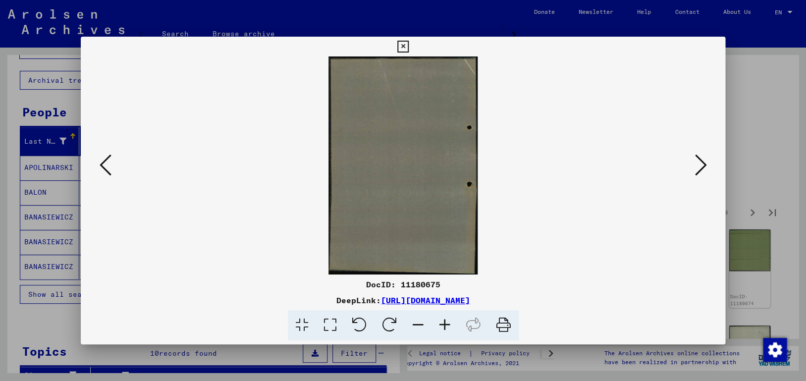
click at [676, 165] on icon at bounding box center [700, 165] width 12 height 24
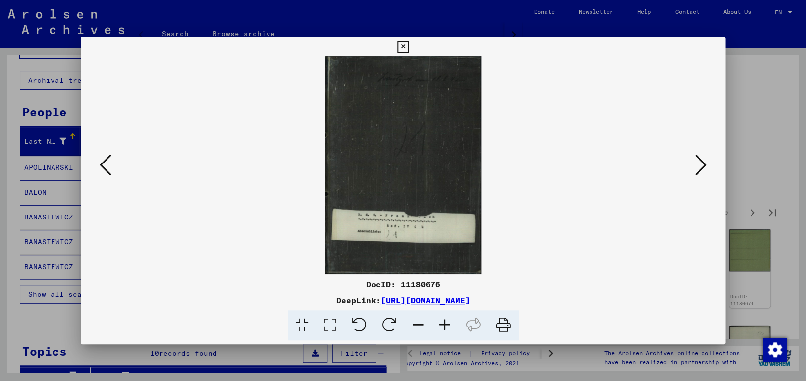
click at [676, 165] on icon at bounding box center [700, 165] width 12 height 24
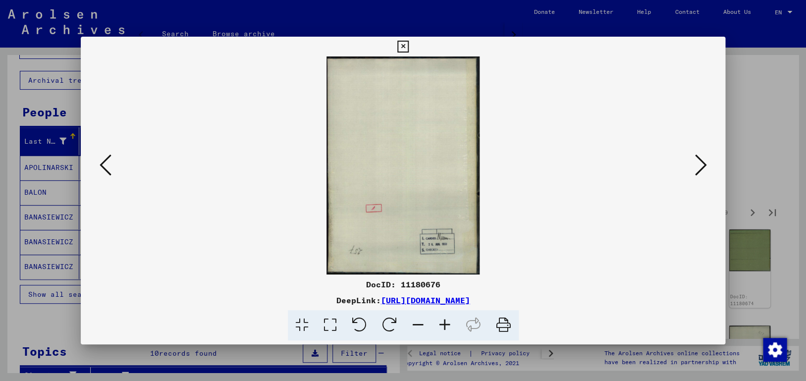
click at [676, 165] on icon at bounding box center [700, 165] width 12 height 24
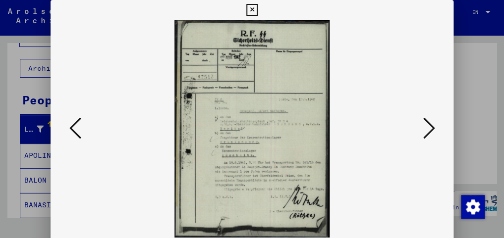
drag, startPoint x: 411, startPoint y: 122, endPoint x: 373, endPoint y: 106, distance: 41.1
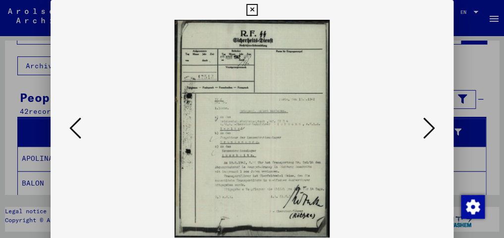
scroll to position [45, 0]
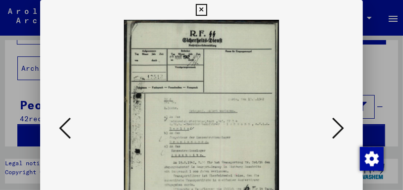
drag, startPoint x: 72, startPoint y: 20, endPoint x: 72, endPoint y: 9, distance: 11.4
click at [72, 9] on div "DocID: 11180677 DeepLink: [URL][DOMAIN_NAME]" at bounding box center [201, 151] width 322 height 303
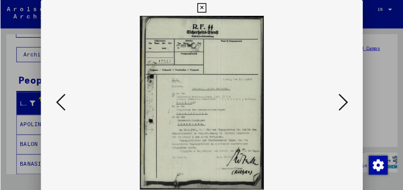
scroll to position [0, 0]
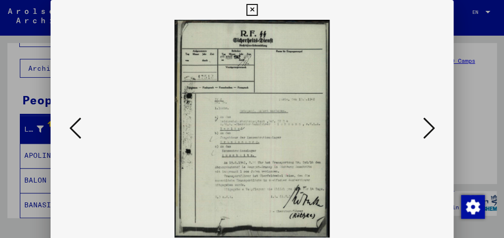
click at [430, 131] on icon at bounding box center [428, 128] width 12 height 24
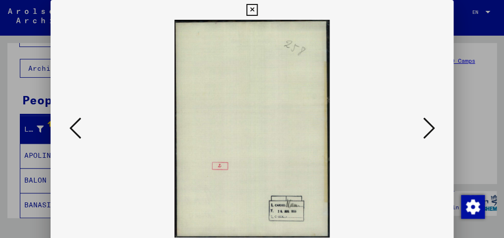
click at [430, 131] on icon at bounding box center [428, 128] width 12 height 24
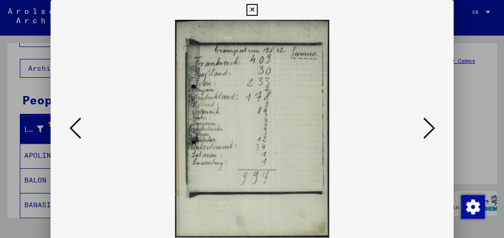
click at [432, 128] on icon at bounding box center [428, 128] width 12 height 24
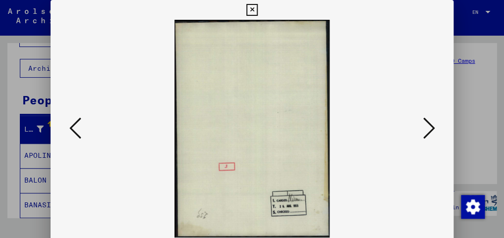
click at [432, 128] on icon at bounding box center [428, 128] width 12 height 24
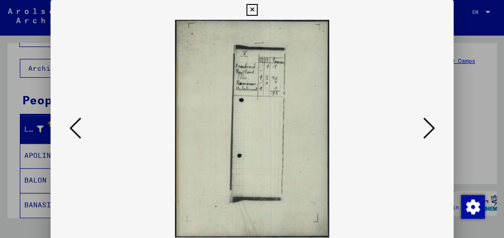
click at [432, 127] on icon at bounding box center [428, 128] width 12 height 24
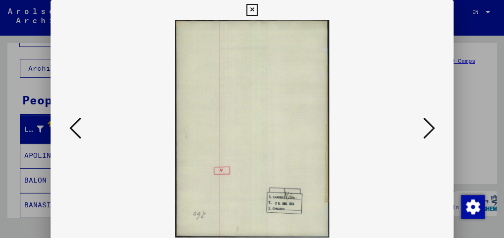
click at [432, 127] on icon at bounding box center [428, 128] width 12 height 24
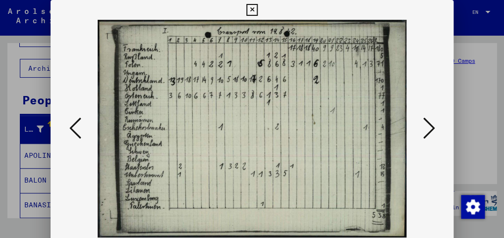
click at [431, 126] on icon at bounding box center [428, 128] width 12 height 24
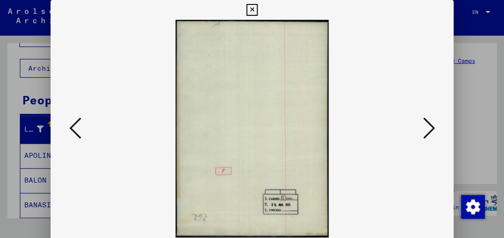
click at [431, 126] on icon at bounding box center [428, 128] width 12 height 24
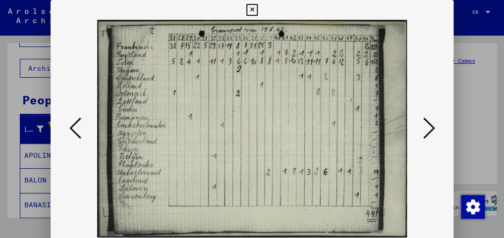
click at [70, 126] on icon at bounding box center [75, 128] width 12 height 24
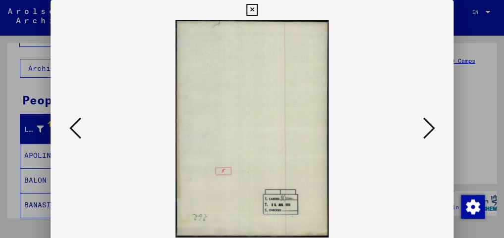
click at [70, 126] on icon at bounding box center [75, 128] width 12 height 24
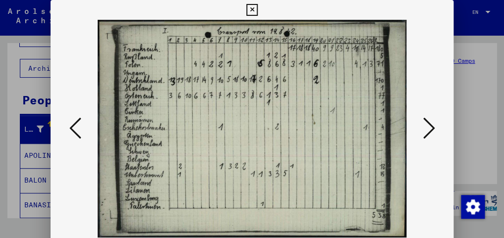
click at [433, 127] on icon at bounding box center [428, 128] width 12 height 24
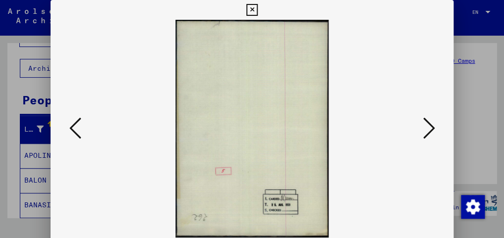
click at [433, 127] on icon at bounding box center [428, 128] width 12 height 24
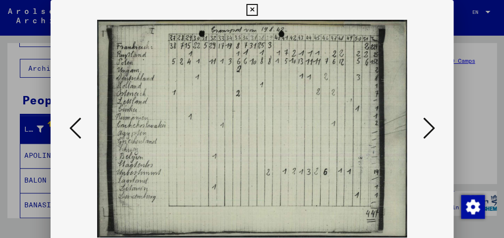
click at [433, 127] on icon at bounding box center [428, 128] width 12 height 24
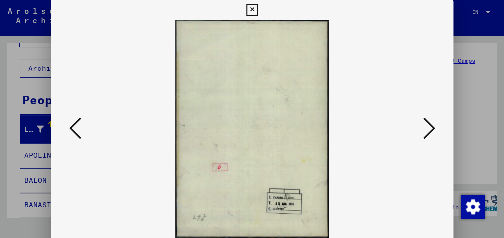
click at [433, 127] on icon at bounding box center [428, 128] width 12 height 24
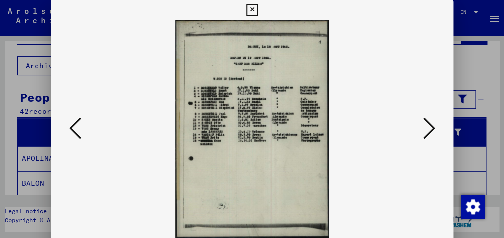
scroll to position [45, 0]
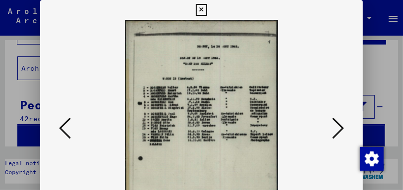
click at [61, 128] on icon at bounding box center [65, 128] width 12 height 24
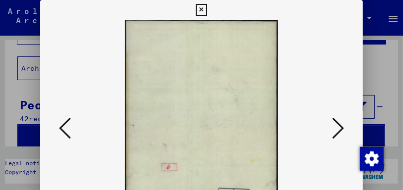
click at [61, 128] on icon at bounding box center [65, 128] width 12 height 24
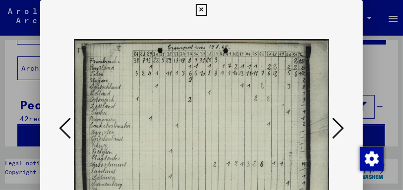
click at [61, 128] on icon at bounding box center [65, 128] width 12 height 24
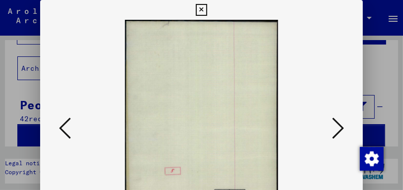
click at [61, 128] on icon at bounding box center [65, 128] width 12 height 24
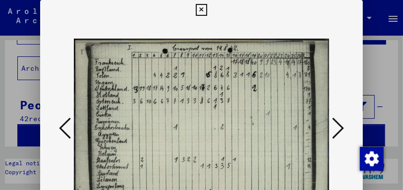
click at [341, 125] on icon at bounding box center [338, 128] width 12 height 24
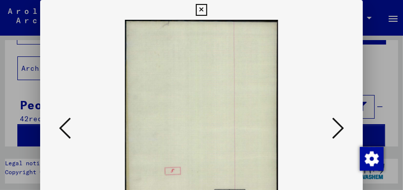
click at [341, 125] on icon at bounding box center [338, 128] width 12 height 24
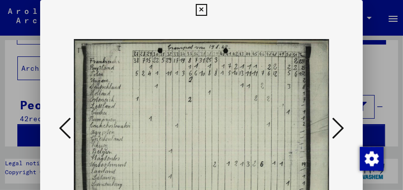
click at [341, 125] on icon at bounding box center [338, 128] width 12 height 24
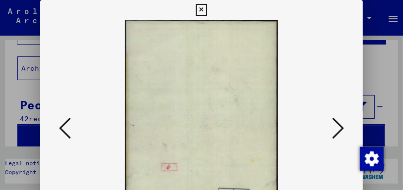
click at [341, 125] on icon at bounding box center [338, 128] width 12 height 24
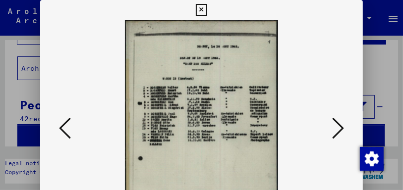
click at [341, 125] on icon at bounding box center [338, 128] width 12 height 24
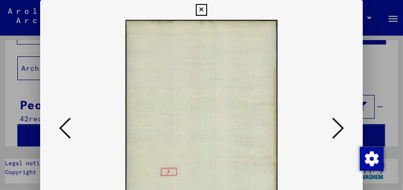
click at [341, 125] on icon at bounding box center [338, 128] width 12 height 24
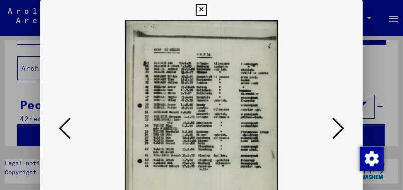
click at [67, 122] on icon at bounding box center [65, 128] width 12 height 24
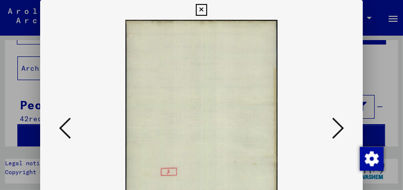
click at [66, 122] on icon at bounding box center [65, 128] width 12 height 24
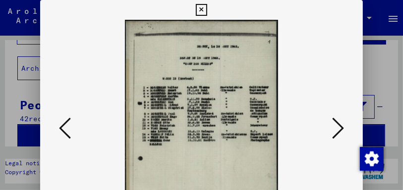
click at [66, 122] on icon at bounding box center [65, 128] width 12 height 24
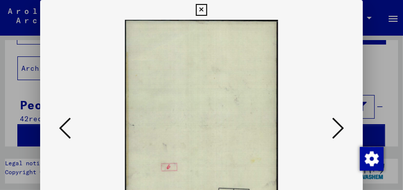
click at [66, 122] on icon at bounding box center [65, 128] width 12 height 24
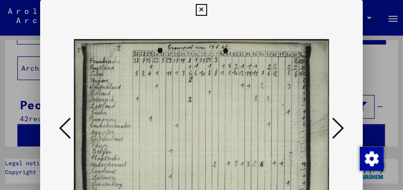
click at [66, 122] on icon at bounding box center [65, 128] width 12 height 24
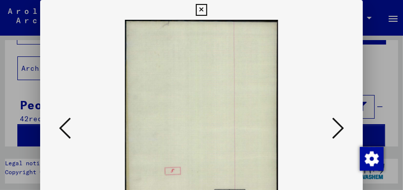
click at [66, 122] on icon at bounding box center [65, 128] width 12 height 24
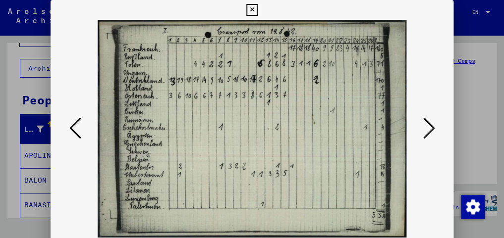
scroll to position [0, 0]
click at [432, 127] on icon at bounding box center [428, 128] width 12 height 24
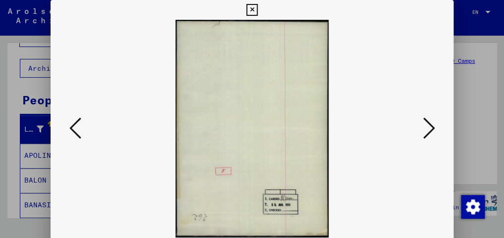
click at [432, 127] on icon at bounding box center [428, 128] width 12 height 24
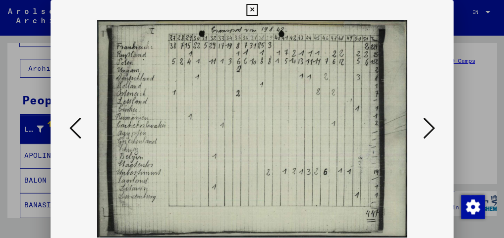
click at [432, 127] on icon at bounding box center [428, 128] width 12 height 24
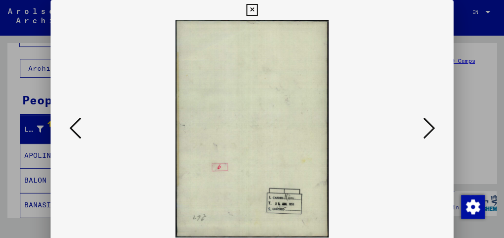
click at [432, 127] on icon at bounding box center [428, 128] width 12 height 24
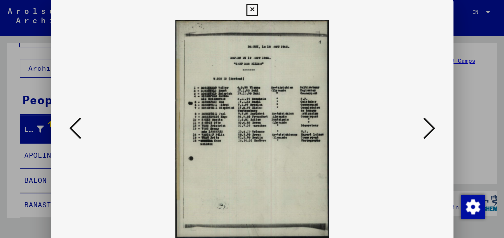
click at [432, 127] on icon at bounding box center [428, 128] width 12 height 24
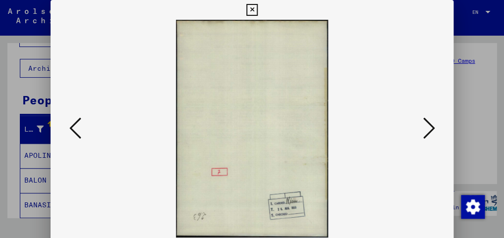
click at [432, 127] on icon at bounding box center [428, 128] width 12 height 24
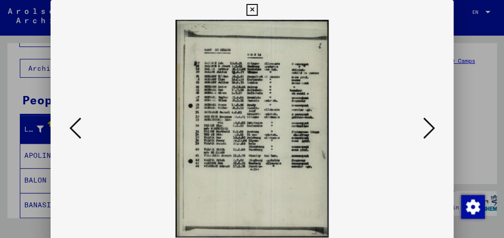
click at [432, 127] on icon at bounding box center [428, 128] width 12 height 24
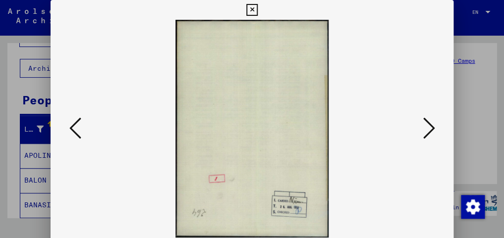
click at [432, 127] on icon at bounding box center [428, 128] width 12 height 24
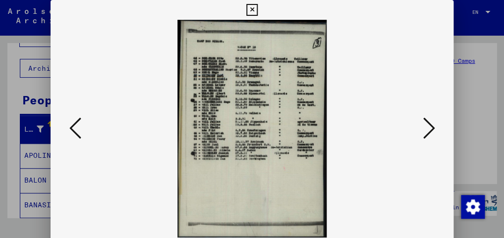
click at [432, 127] on icon at bounding box center [428, 128] width 12 height 24
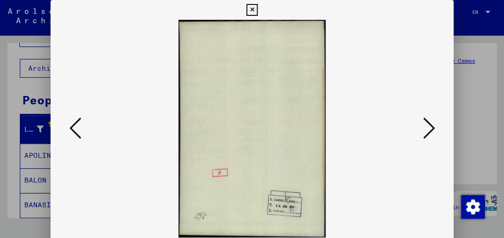
click at [432, 127] on icon at bounding box center [428, 128] width 12 height 24
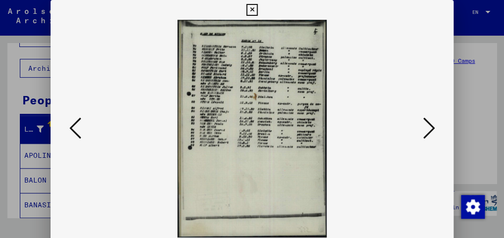
click at [71, 127] on icon at bounding box center [75, 128] width 12 height 24
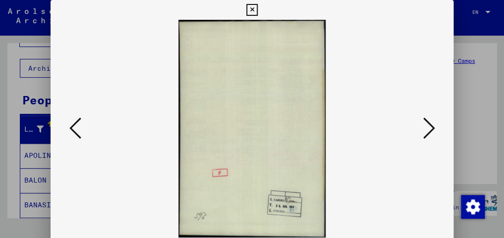
click at [71, 127] on icon at bounding box center [75, 128] width 12 height 24
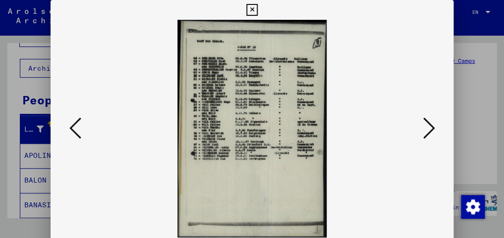
click at [71, 127] on icon at bounding box center [75, 128] width 12 height 24
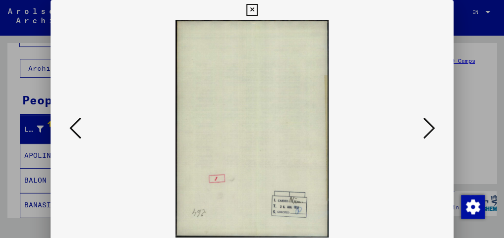
click at [71, 127] on icon at bounding box center [75, 128] width 12 height 24
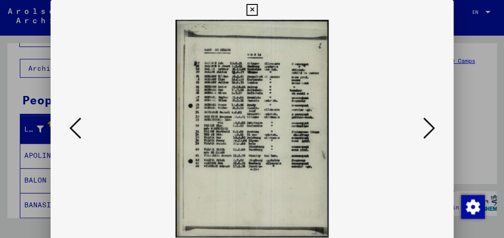
click at [72, 130] on icon at bounding box center [75, 128] width 12 height 24
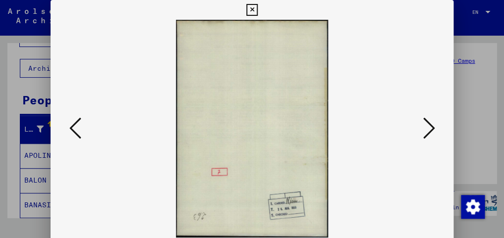
click at [72, 141] on button at bounding box center [75, 129] width 18 height 28
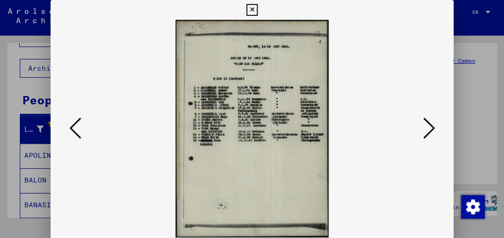
click at [72, 141] on button at bounding box center [75, 129] width 18 height 28
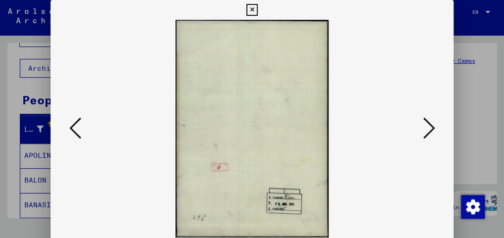
click at [72, 141] on button at bounding box center [75, 129] width 18 height 28
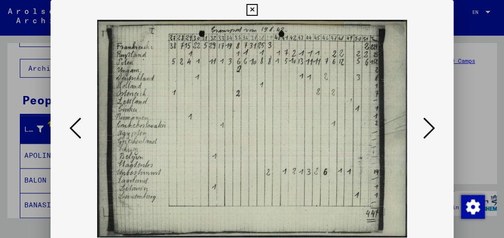
click at [72, 141] on button at bounding box center [75, 129] width 18 height 28
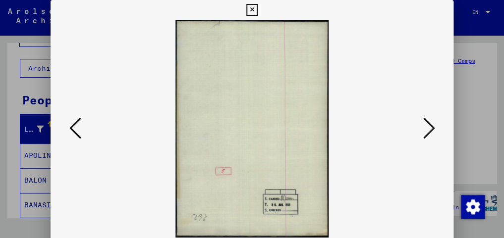
click at [72, 141] on button at bounding box center [75, 129] width 18 height 28
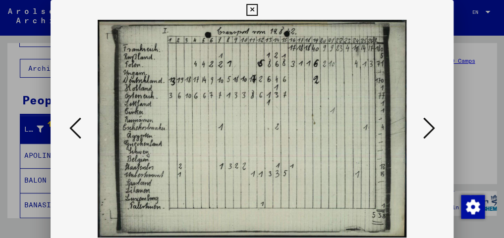
click at [72, 141] on button at bounding box center [75, 129] width 18 height 28
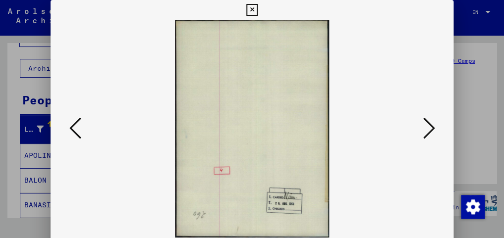
click at [72, 141] on button at bounding box center [75, 129] width 18 height 28
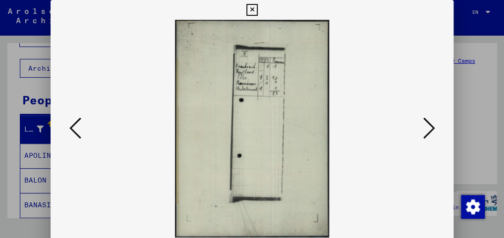
click at [72, 141] on button at bounding box center [75, 129] width 18 height 28
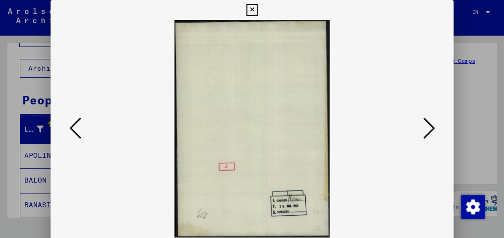
click at [72, 141] on button at bounding box center [75, 129] width 18 height 28
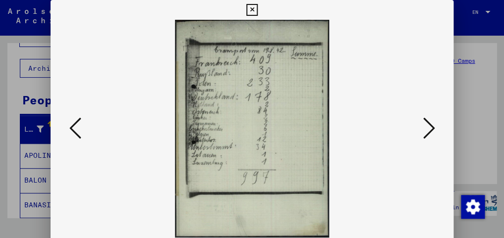
click at [72, 141] on button at bounding box center [75, 129] width 18 height 28
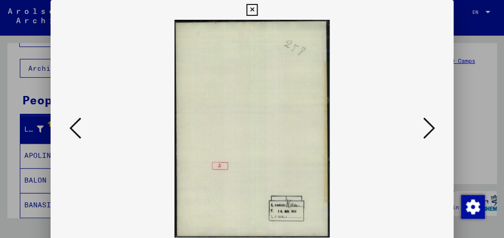
click at [72, 126] on icon at bounding box center [75, 128] width 12 height 24
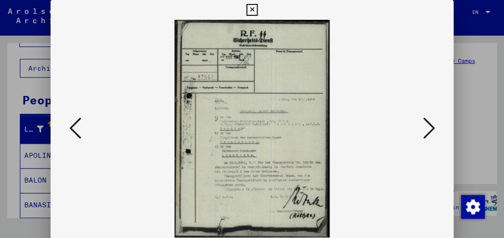
click at [429, 125] on icon at bounding box center [428, 128] width 12 height 24
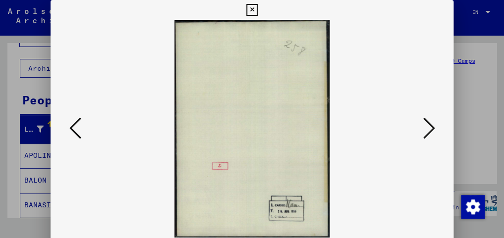
click at [429, 125] on icon at bounding box center [428, 128] width 12 height 24
